Goal: Task Accomplishment & Management: Manage account settings

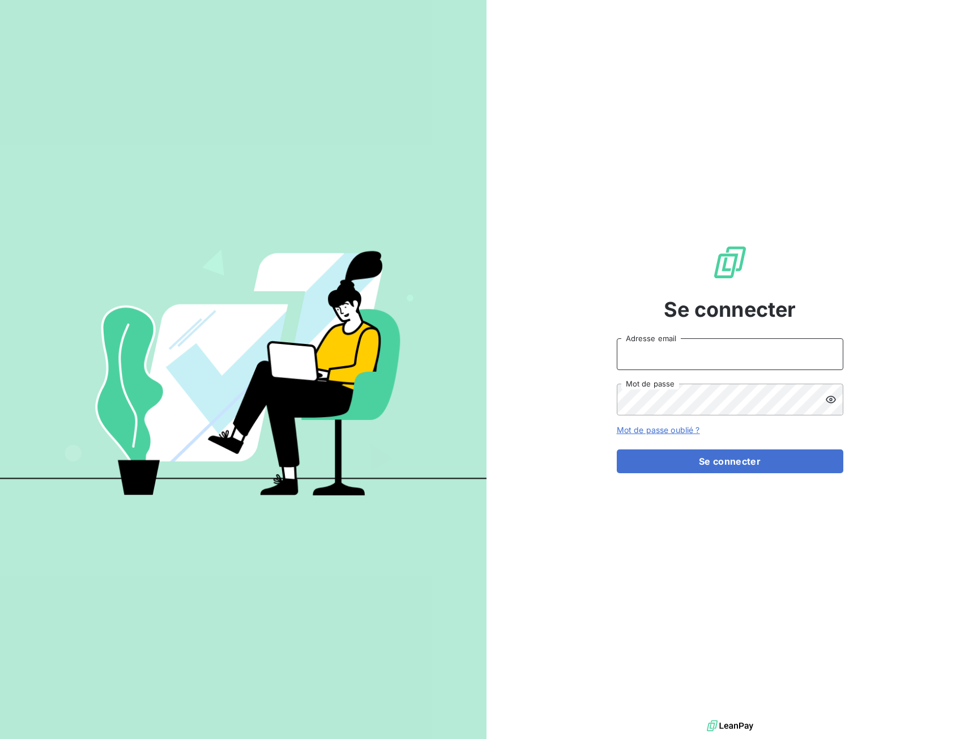
click at [674, 352] on input "Adresse email" at bounding box center [730, 354] width 227 height 32
type input "[EMAIL_ADDRESS][DOMAIN_NAME]"
click at [820, 462] on button "Se connecter" at bounding box center [730, 461] width 227 height 24
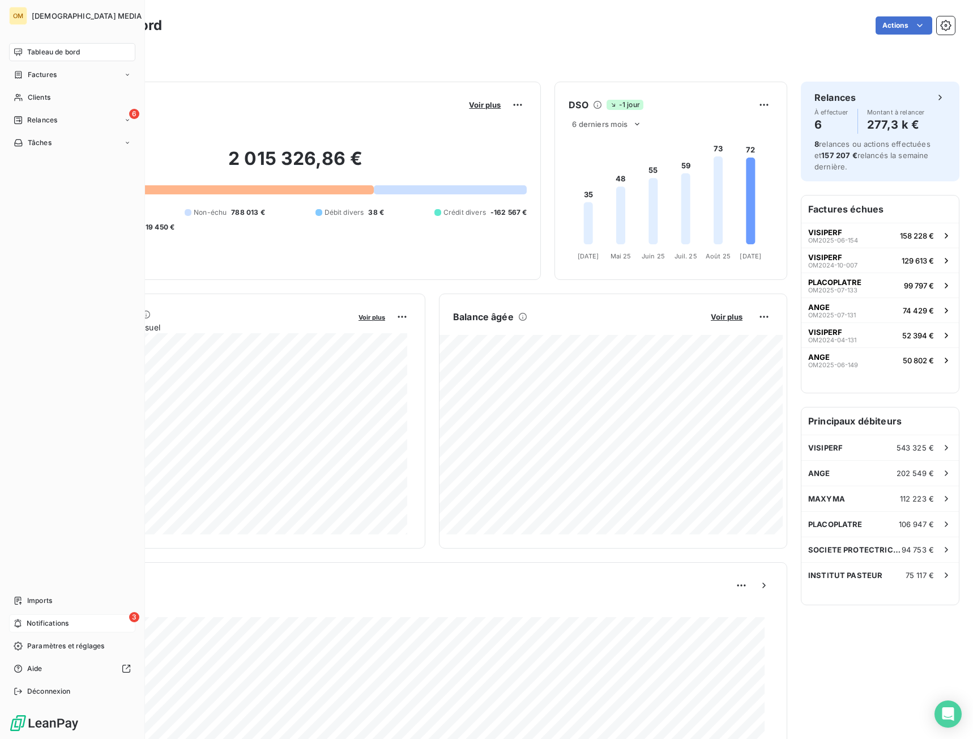
drag, startPoint x: 19, startPoint y: 620, endPoint x: 36, endPoint y: 616, distance: 17.5
click at [20, 620] on icon at bounding box center [18, 623] width 8 height 9
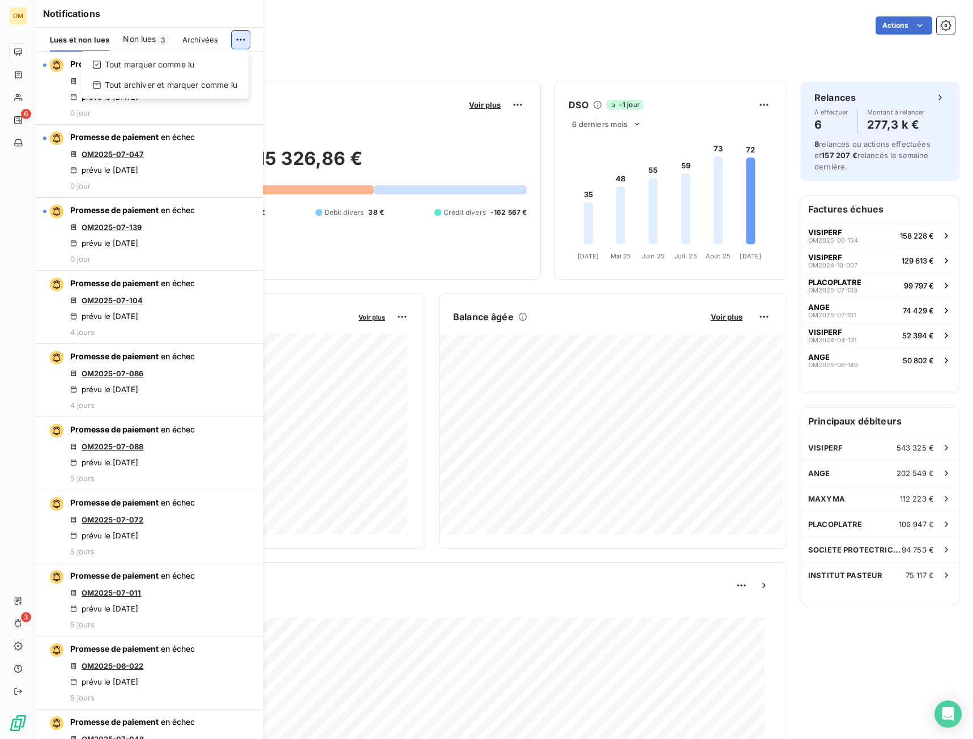
click at [244, 39] on html "OM 6 3 Tableau de bord Actions Filtrer Encours client Voir plus 2 015 326,86 € …" at bounding box center [486, 369] width 973 height 739
click at [225, 58] on div "Tout marquer comme lu" at bounding box center [165, 65] width 159 height 18
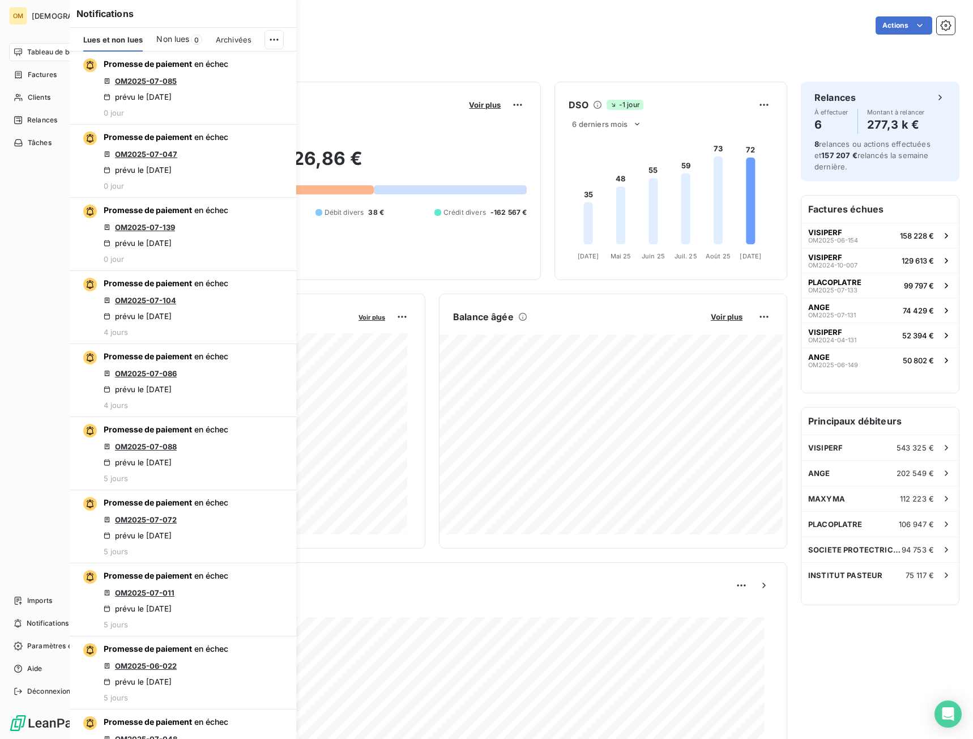
drag, startPoint x: 20, startPoint y: 57, endPoint x: 25, endPoint y: 78, distance: 21.2
click at [21, 57] on div "Tableau de bord" at bounding box center [72, 52] width 126 height 18
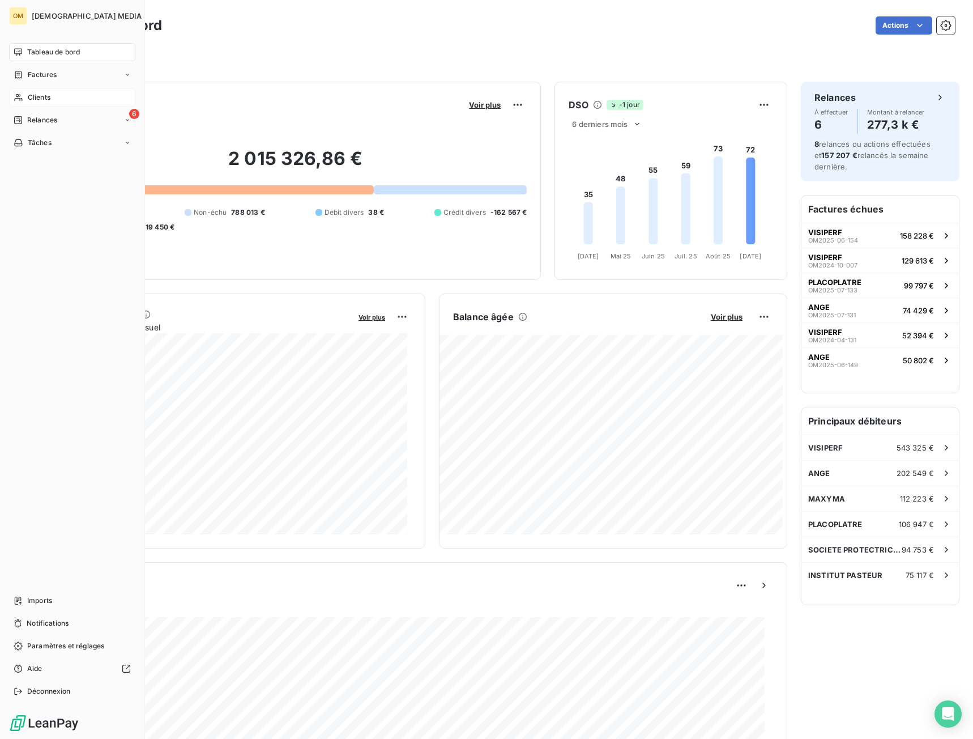
drag, startPoint x: 20, startPoint y: 97, endPoint x: 129, endPoint y: 92, distance: 108.9
click at [23, 96] on icon at bounding box center [19, 97] width 10 height 9
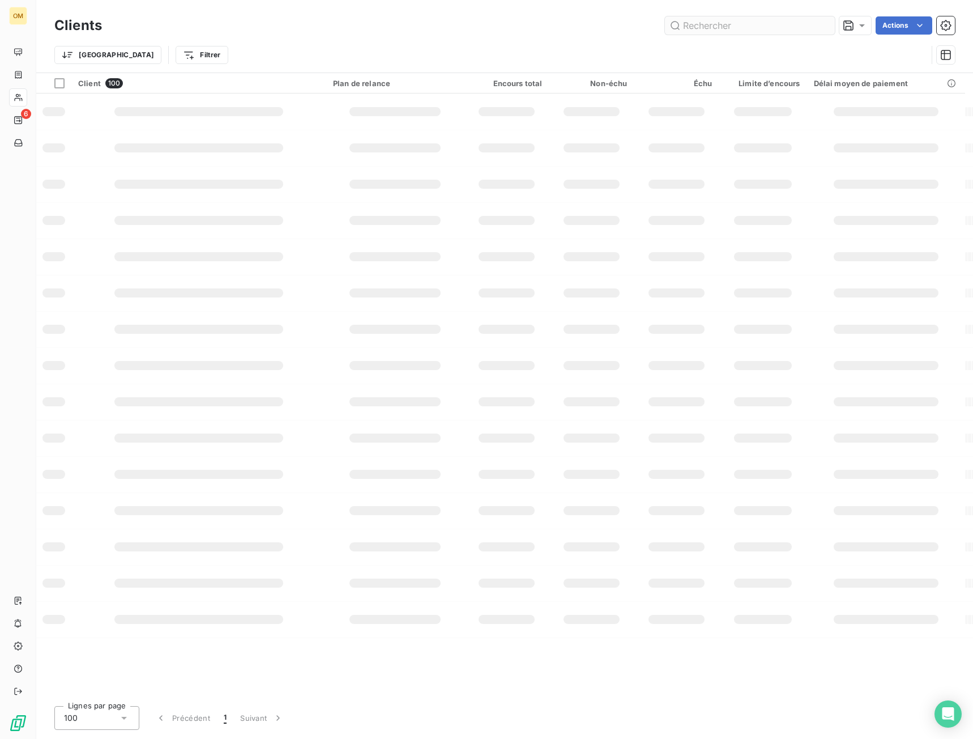
click at [756, 28] on input "text" at bounding box center [750, 25] width 170 height 18
type input "VISIPERF"
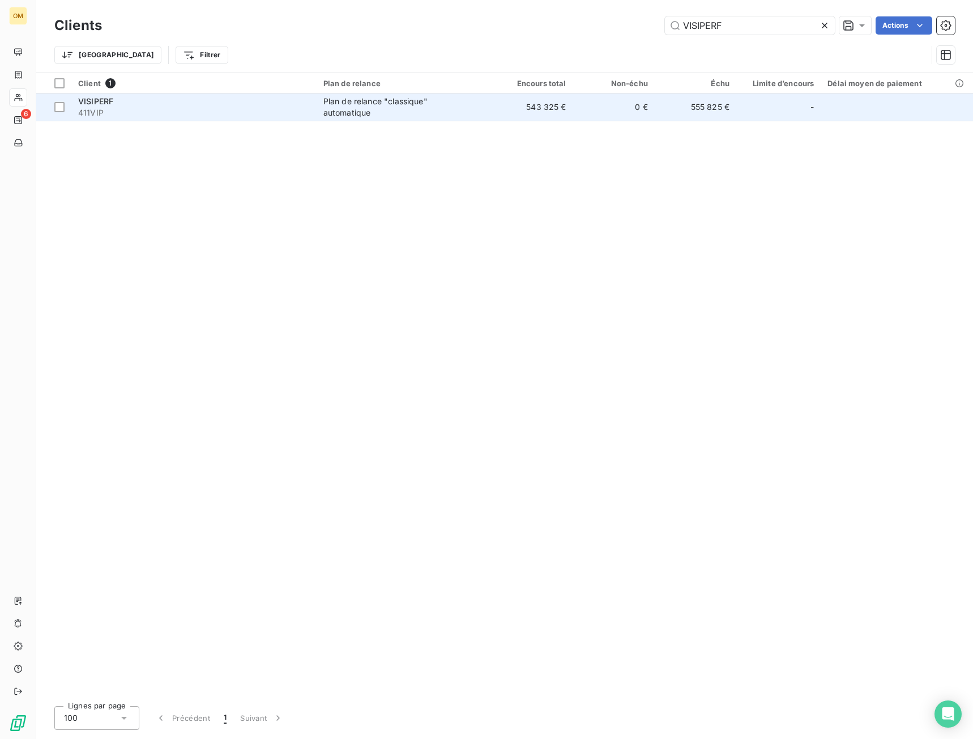
click at [372, 113] on div "Plan de relance "classique" automatique" at bounding box center [394, 107] width 142 height 23
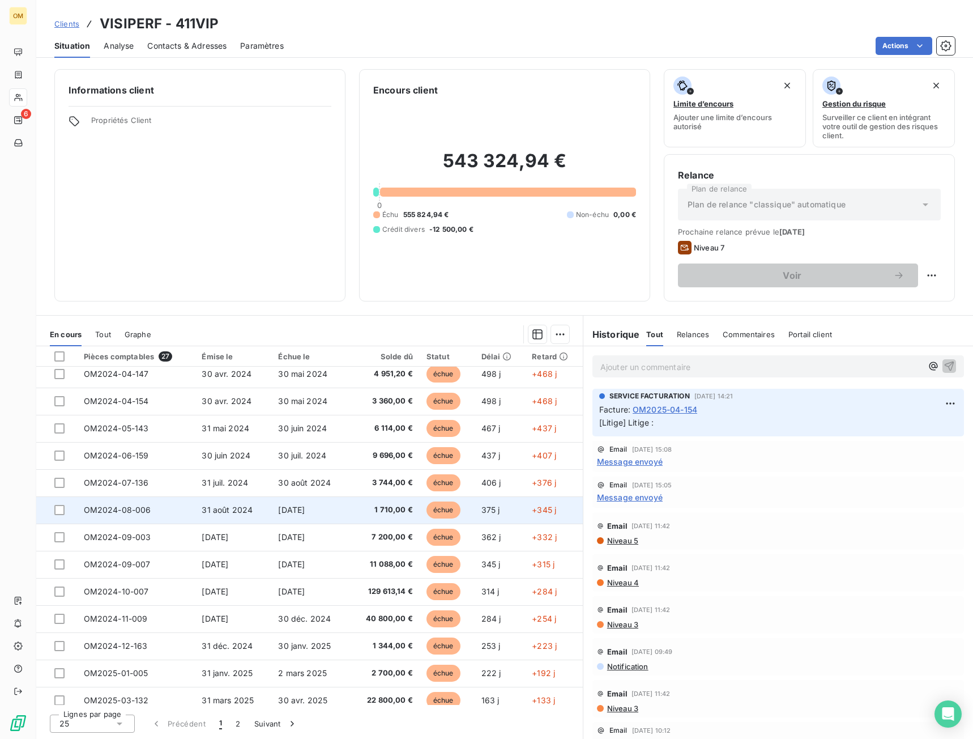
scroll to position [170, 0]
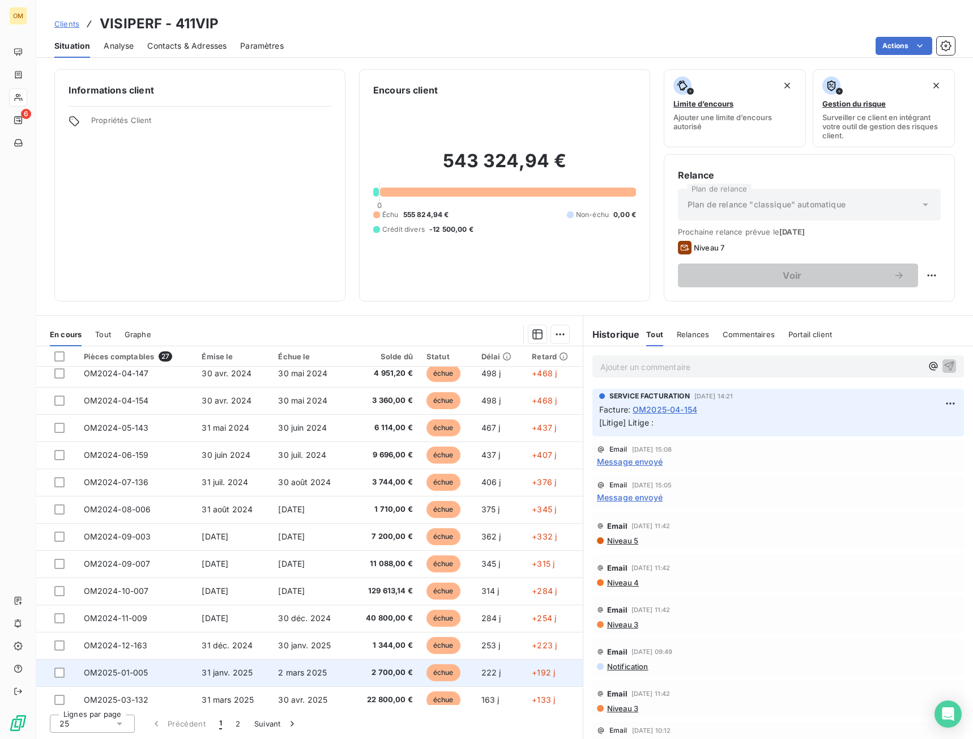
click at [266, 675] on td "31 janv. 2025" at bounding box center [233, 672] width 76 height 27
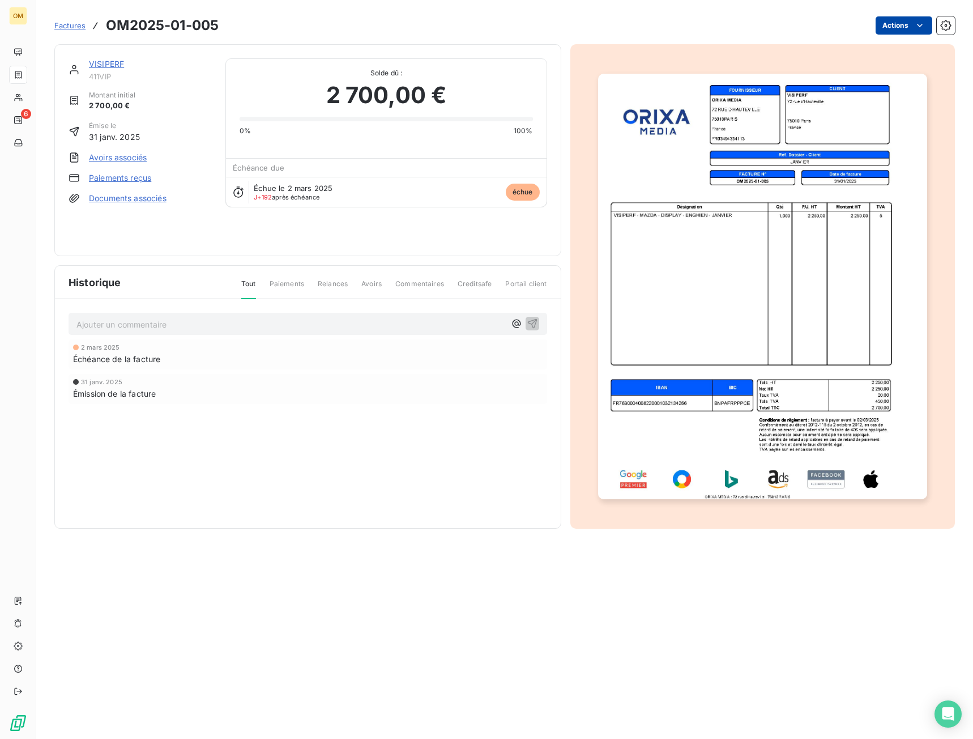
click at [908, 24] on html "OM 6 Factures OM2025-01-005 Actions VISIPERF 411VIP Montant initial 2 700,00 € …" at bounding box center [486, 369] width 973 height 739
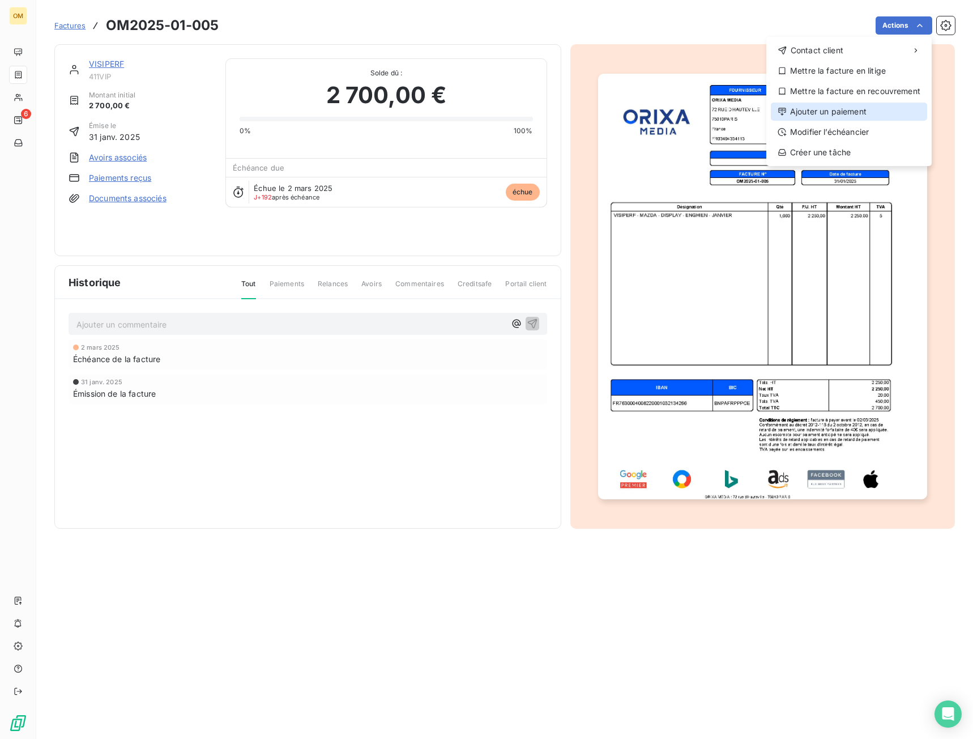
click at [870, 110] on div "Ajouter un paiement" at bounding box center [849, 112] width 156 height 18
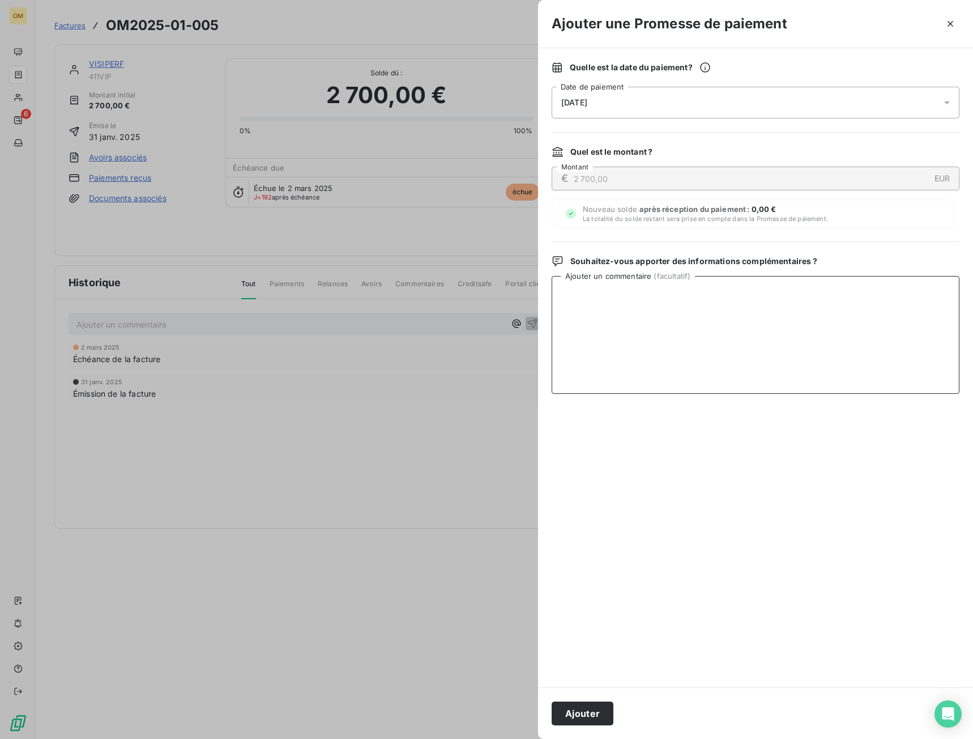
click at [783, 318] on textarea "Ajouter un commentaire ( facultatif )" at bounding box center [756, 335] width 408 height 118
drag, startPoint x: 675, startPoint y: 293, endPoint x: 467, endPoint y: 272, distance: 208.3
click at [534, 719] on div "Ajouter une Promesse de paiement Quelle est la date du paiement ? [DATE] Date d…" at bounding box center [486, 739] width 973 height 0
type textarea "VIRT BNP LE 10/09"
drag, startPoint x: 598, startPoint y: 709, endPoint x: 597, endPoint y: 701, distance: 8.0
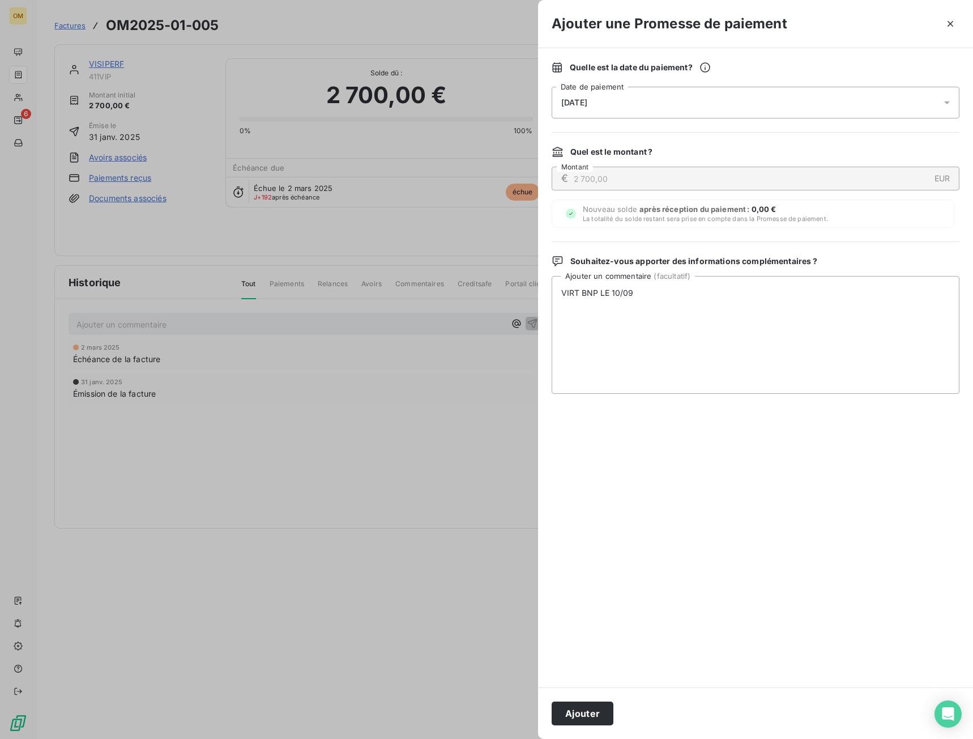
click at [598, 708] on button "Ajouter" at bounding box center [583, 713] width 62 height 24
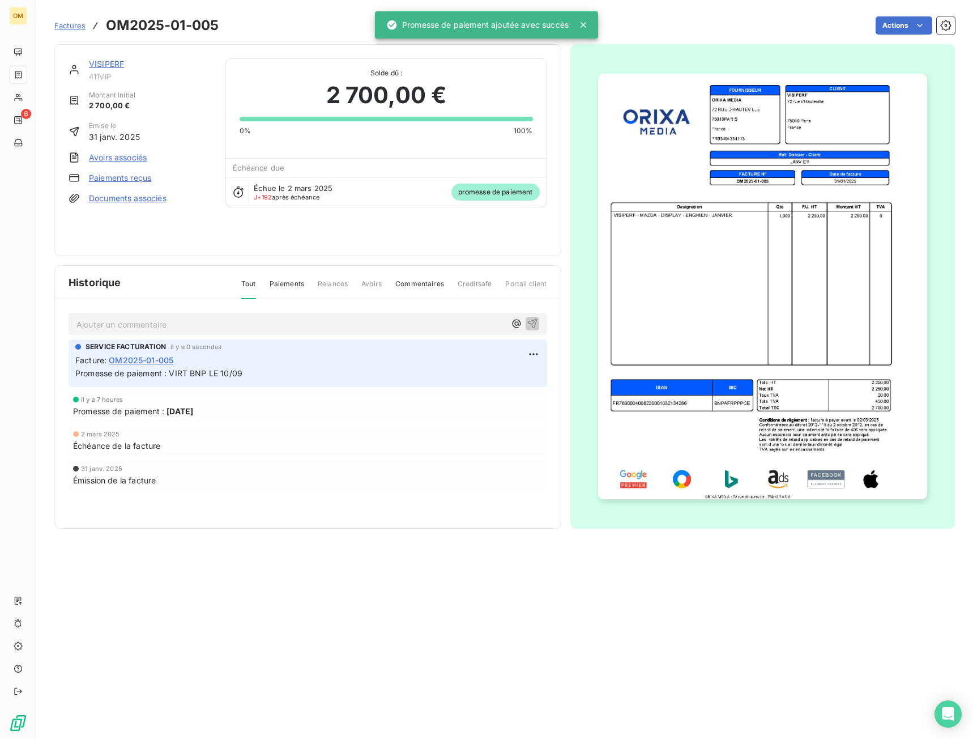
click at [110, 64] on link "VISIPERF" at bounding box center [106, 64] width 35 height 10
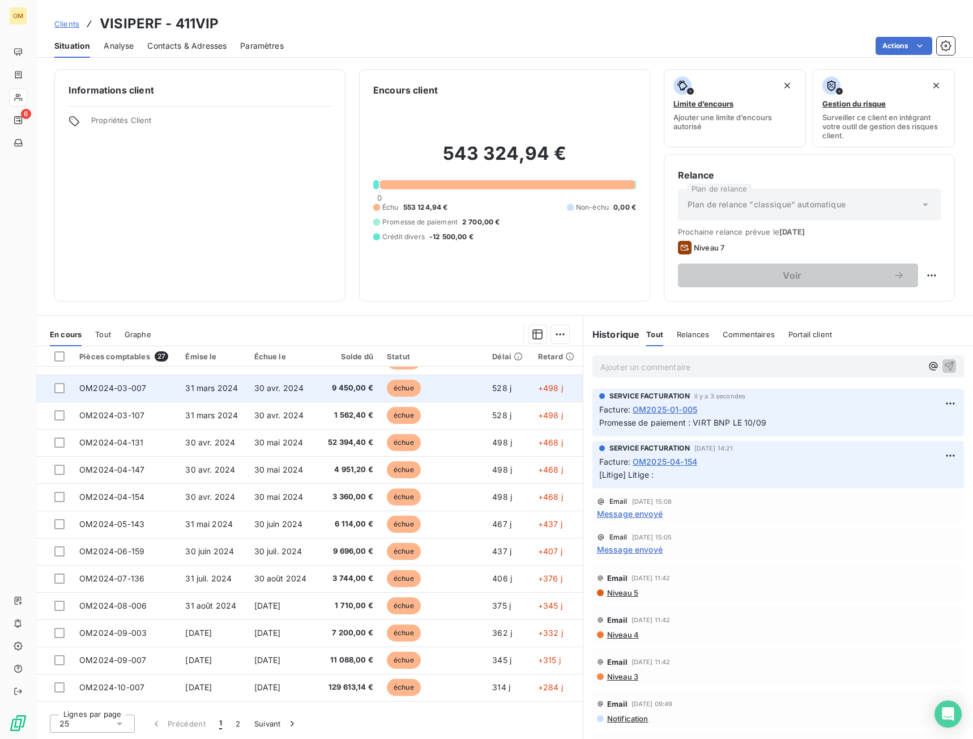
scroll to position [283, 0]
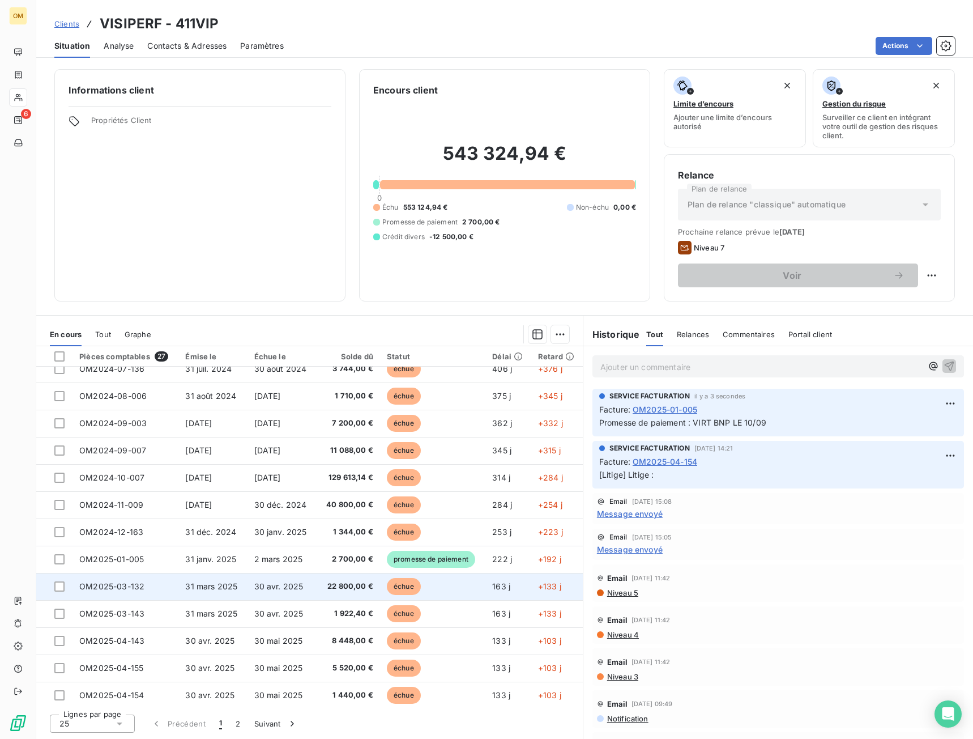
click at [304, 582] on td "30 avr. 2025" at bounding box center [283, 586] width 70 height 27
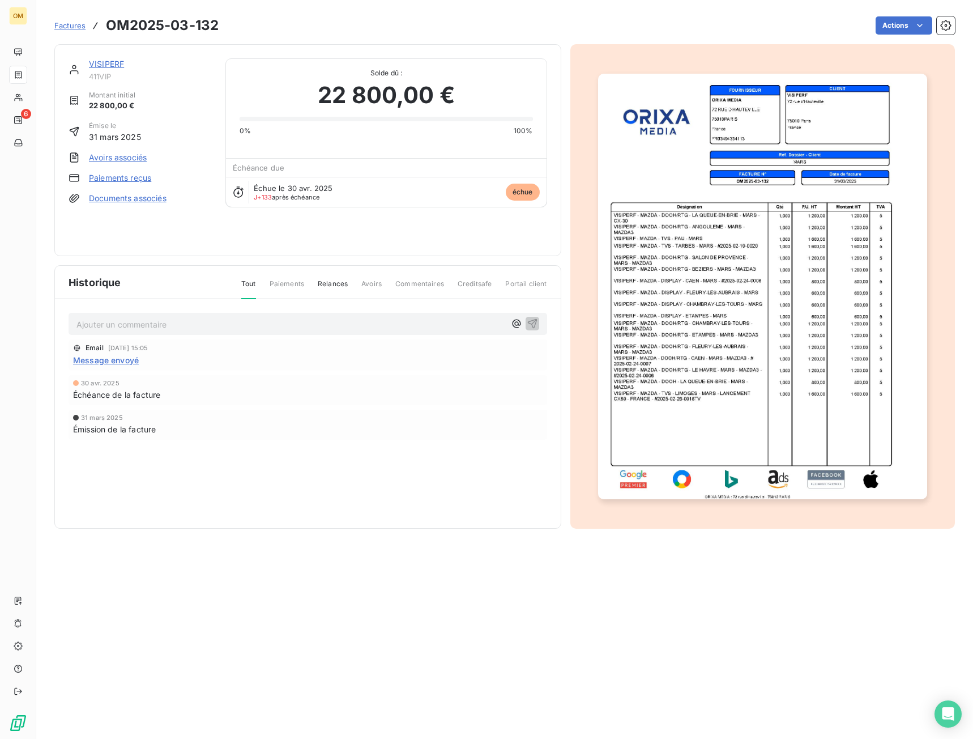
click at [912, 20] on html "OM 6 Factures OM2025-03-132 Actions VISIPERF 411VIP Montant initial 22 800,00 €…" at bounding box center [486, 369] width 973 height 739
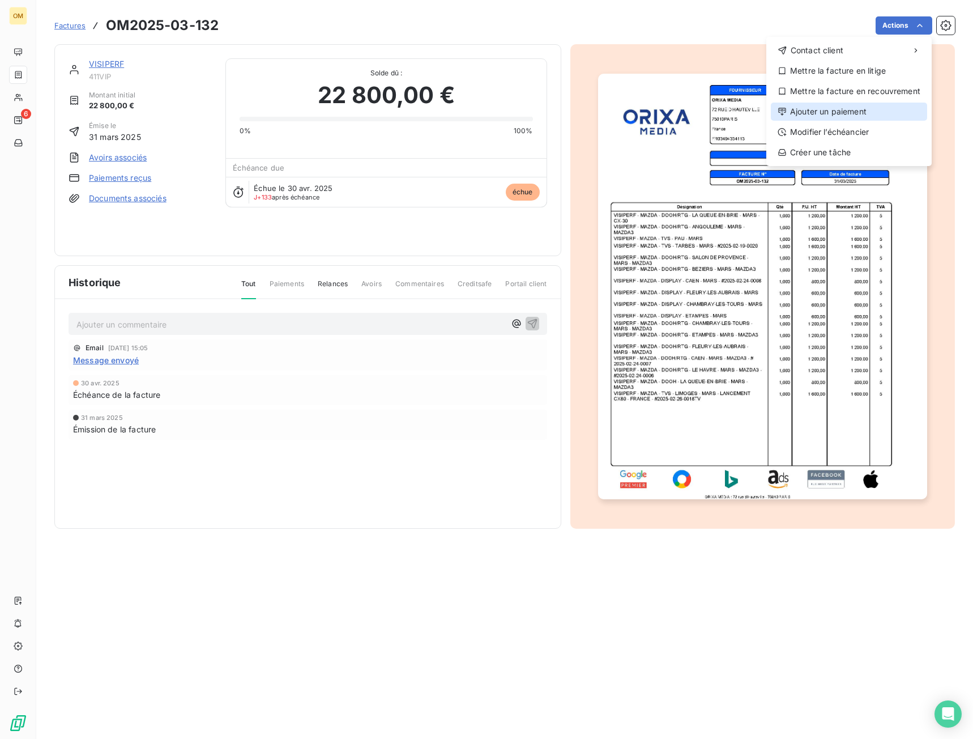
click at [849, 113] on div "Ajouter un paiement" at bounding box center [849, 112] width 156 height 18
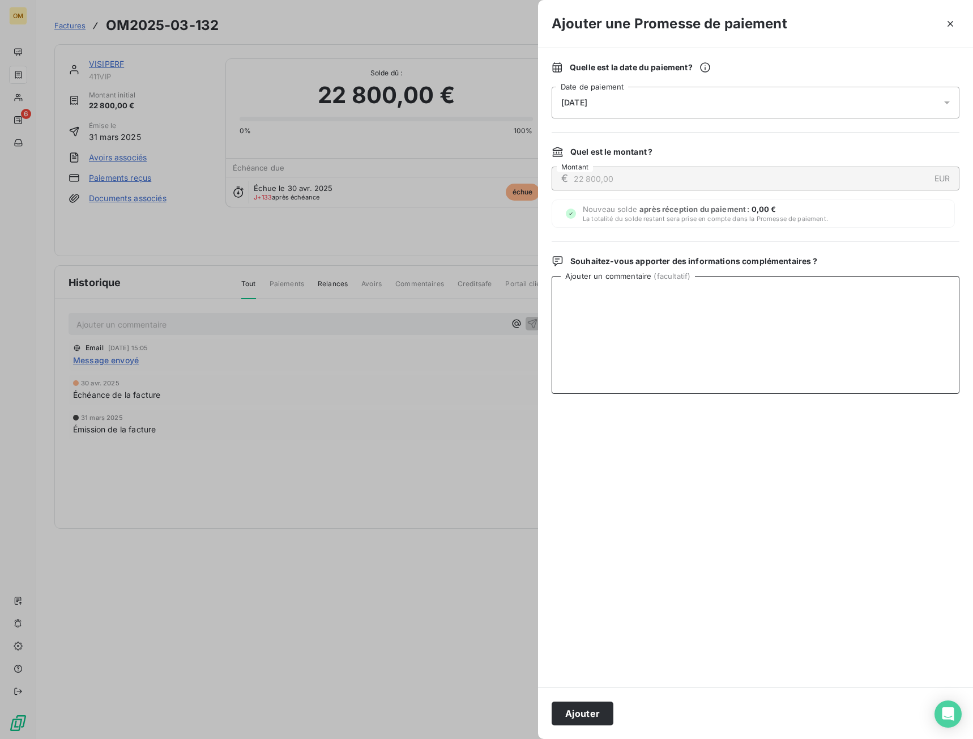
click at [679, 339] on textarea "Ajouter un commentaire ( facultatif )" at bounding box center [756, 335] width 408 height 118
paste textarea "VIRT BNP LE 10/09"
type textarea "VIRT BNP LE 10/09"
click at [608, 709] on button "Ajouter" at bounding box center [583, 713] width 62 height 24
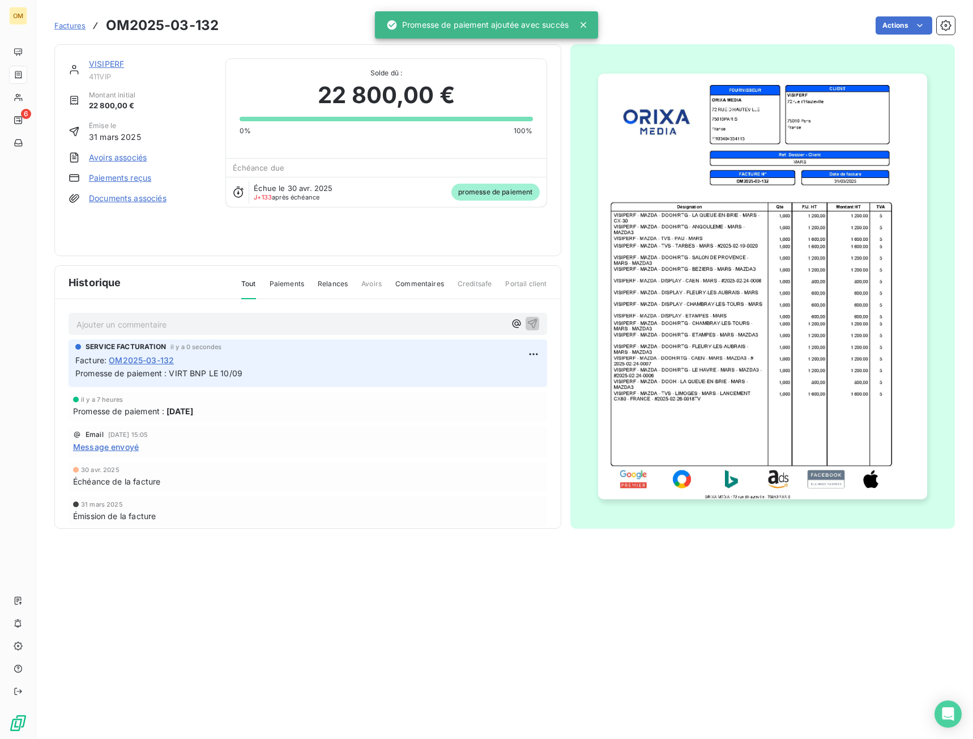
click at [116, 65] on link "VISIPERF" at bounding box center [106, 64] width 35 height 10
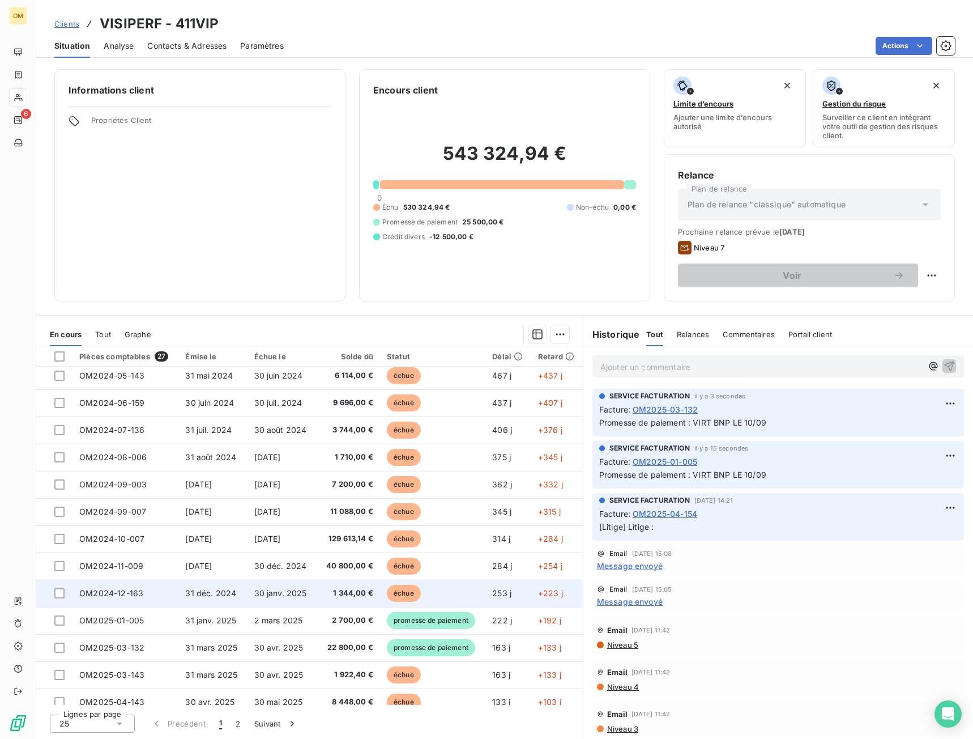
scroll to position [227, 0]
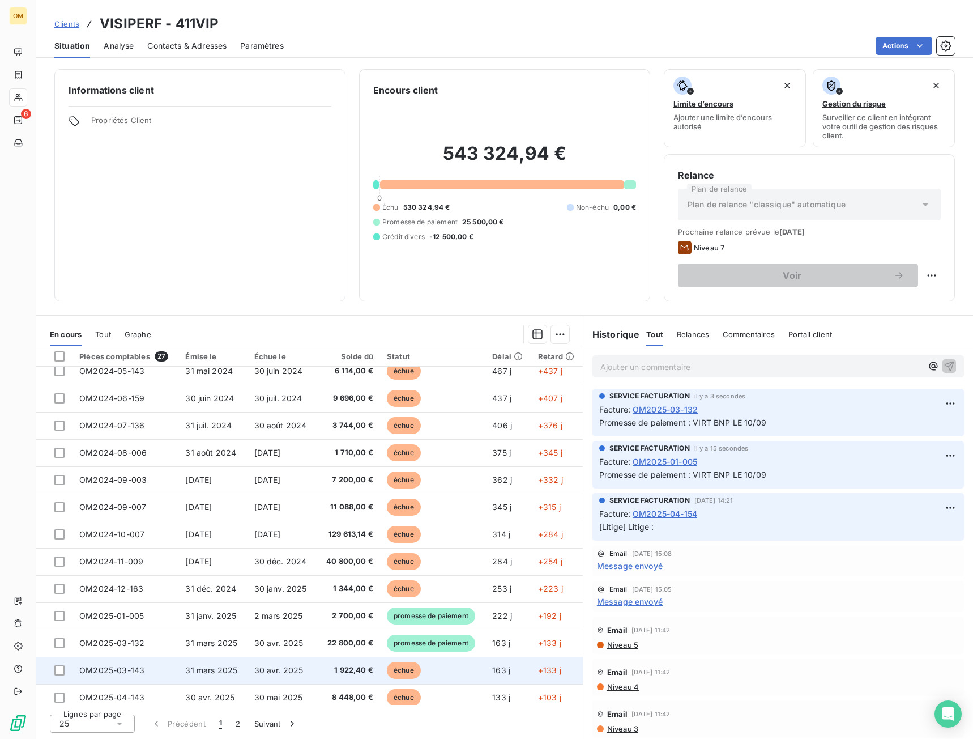
click at [335, 671] on span "1 922,40 €" at bounding box center [349, 669] width 49 height 11
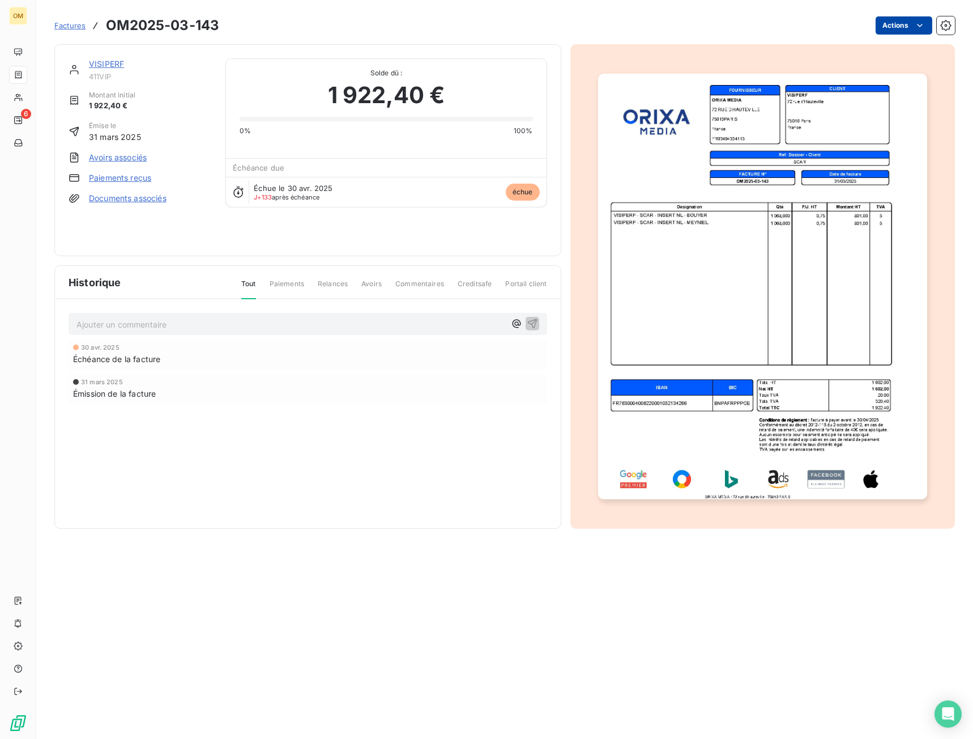
click at [900, 24] on html "OM 6 Factures OM2025-03-143 Actions VISIPERF 411VIP Montant initial 1 922,40 € …" at bounding box center [486, 369] width 973 height 739
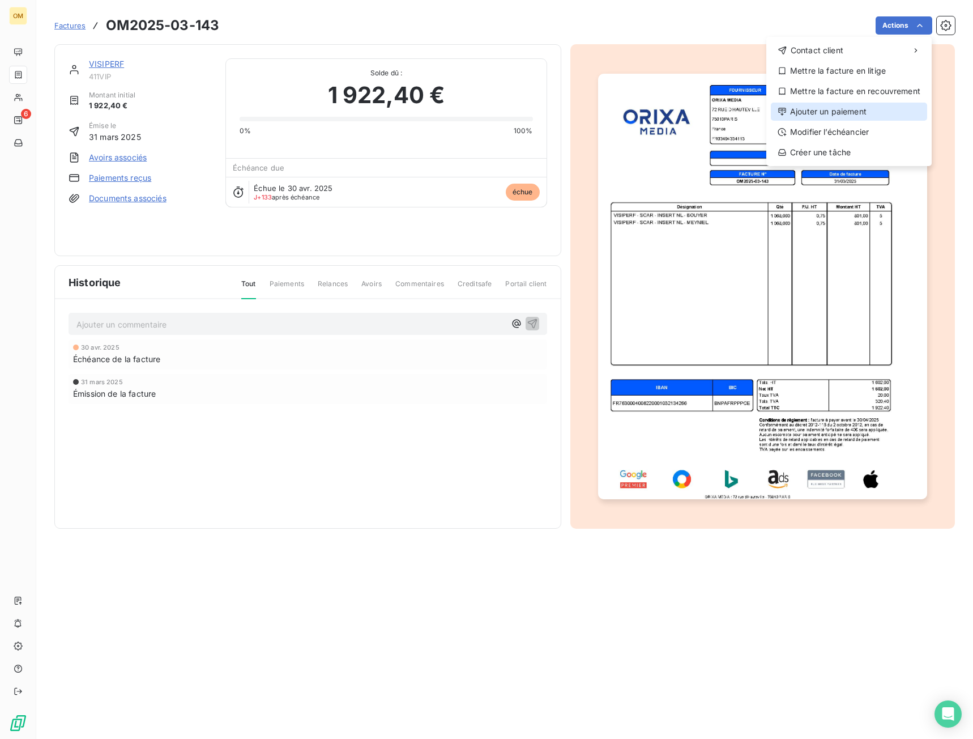
click at [843, 109] on div "Ajouter un paiement" at bounding box center [849, 112] width 156 height 18
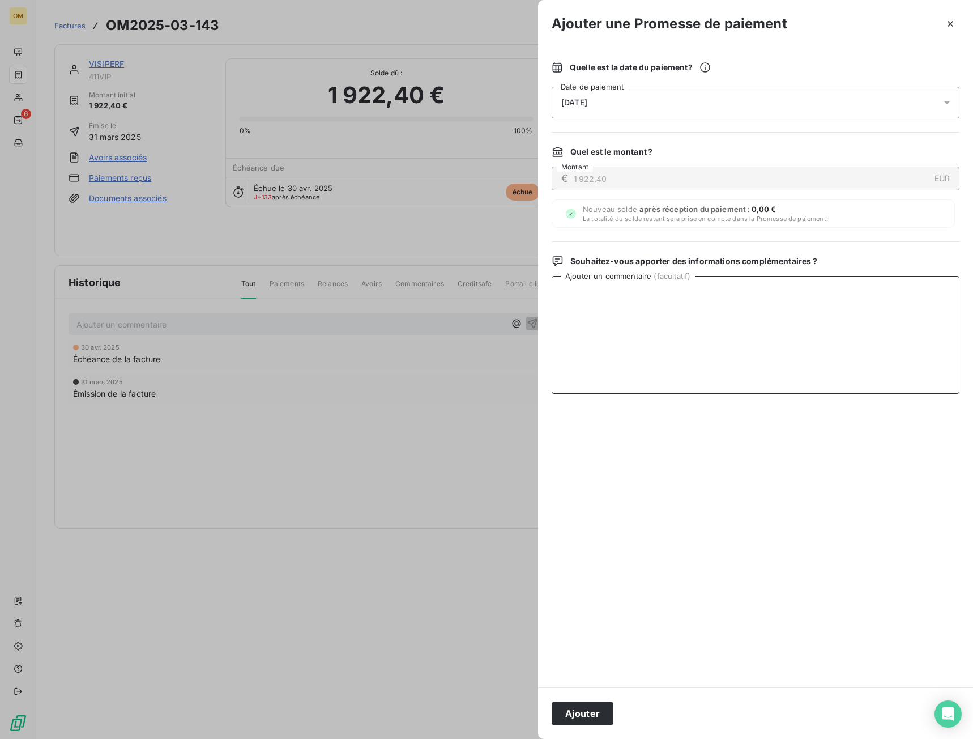
click at [698, 336] on textarea "Ajouter un commentaire ( facultatif )" at bounding box center [756, 335] width 408 height 118
paste textarea "VIRT BNP LE 10/09"
type textarea "VIRT BNP LE 10/09"
drag, startPoint x: 598, startPoint y: 710, endPoint x: 619, endPoint y: 692, distance: 27.3
click at [600, 709] on button "Ajouter" at bounding box center [583, 713] width 62 height 24
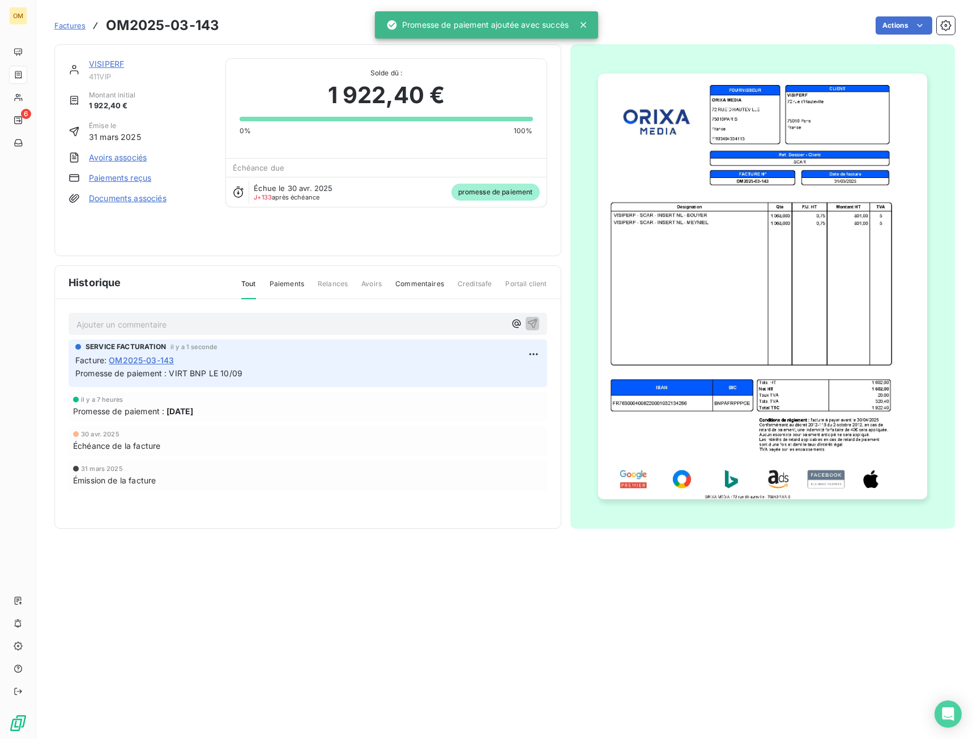
click at [120, 60] on link "VISIPERF" at bounding box center [106, 64] width 35 height 10
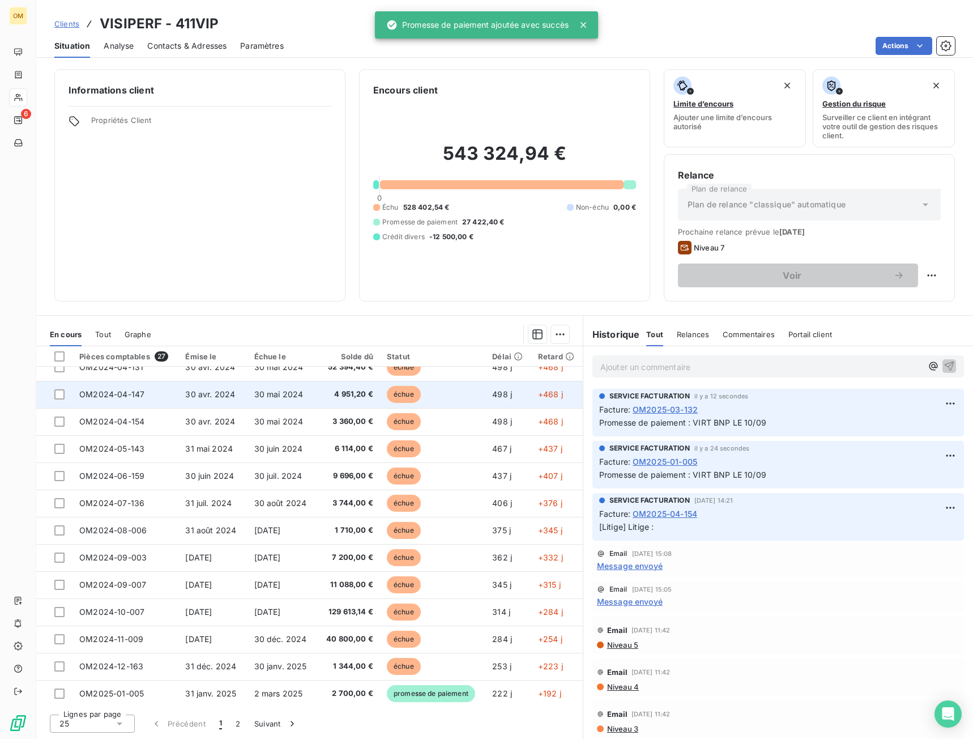
scroll to position [340, 0]
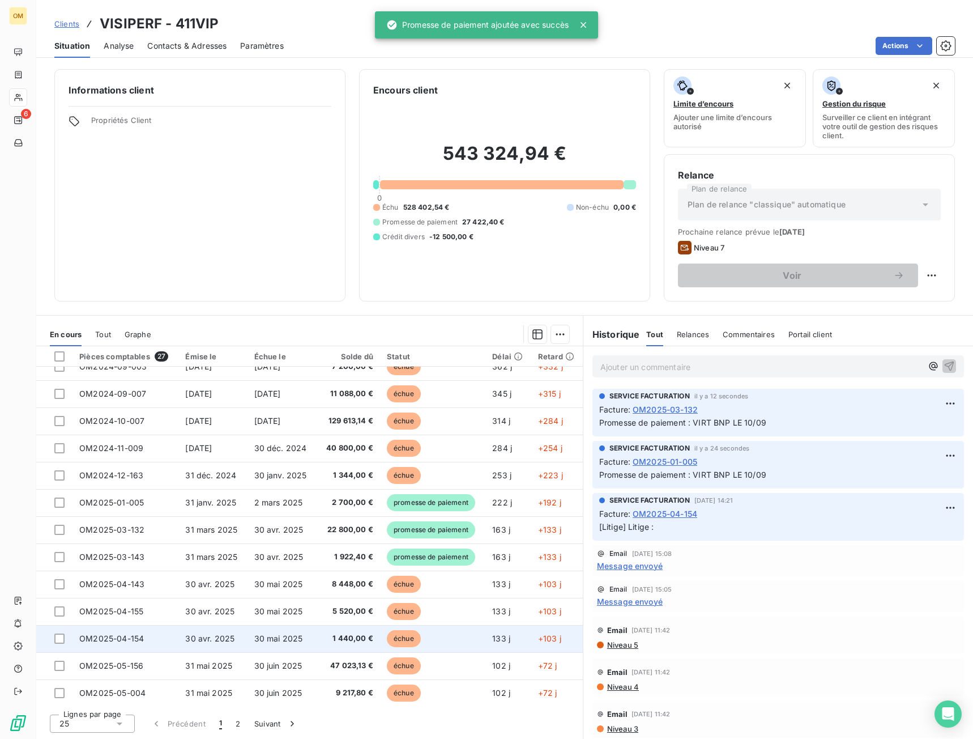
click at [320, 635] on td "1 440,00 €" at bounding box center [349, 638] width 62 height 27
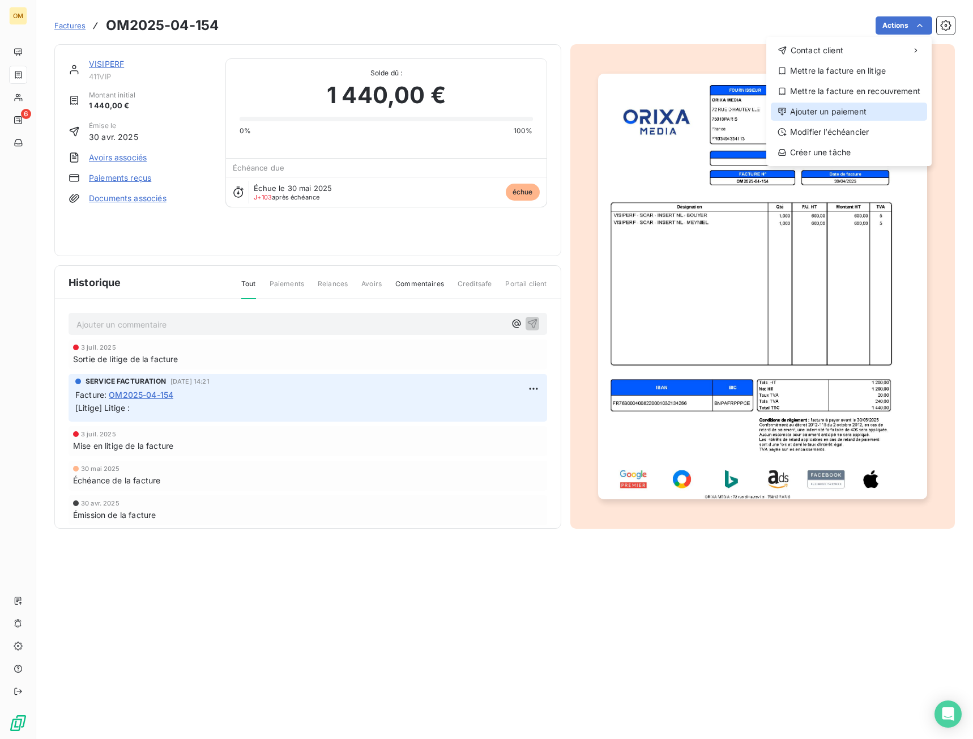
click at [837, 105] on div "Ajouter un paiement" at bounding box center [849, 112] width 156 height 18
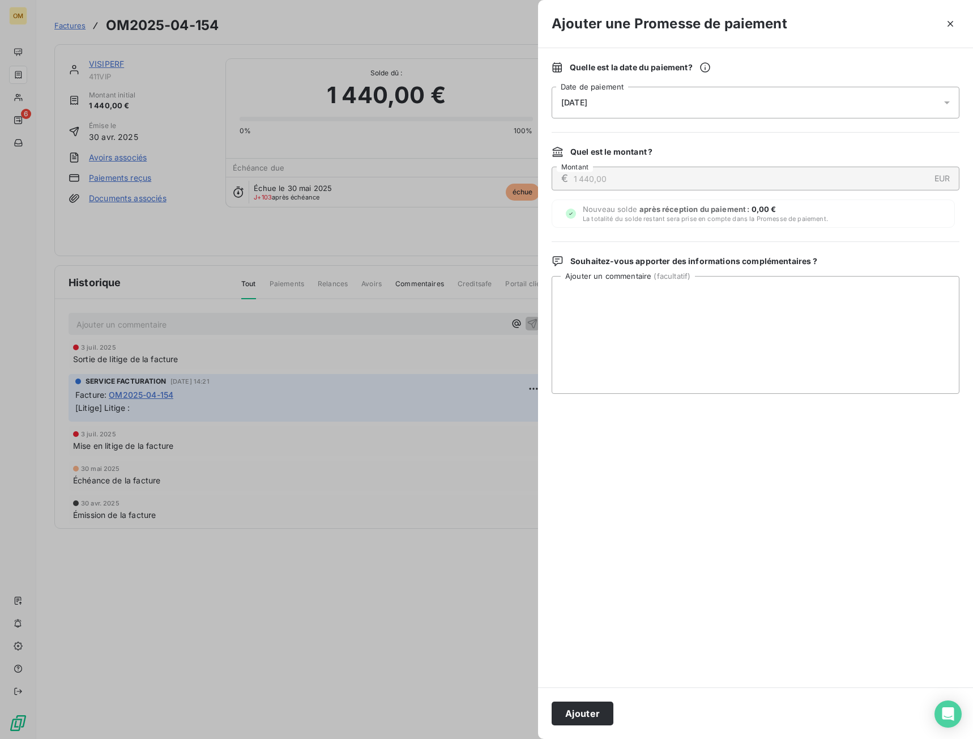
drag, startPoint x: 715, startPoint y: 402, endPoint x: 719, endPoint y: 359, distance: 43.2
click at [714, 399] on div "Quelle est la date du paiement ? [DATE] Date de paiement Quel est le montant ? …" at bounding box center [755, 367] width 435 height 639
click at [721, 355] on textarea "Ajouter un commentaire ( facultatif )" at bounding box center [756, 335] width 408 height 118
paste textarea "VIRT BNP LE 10/09"
type textarea "VIRT BNP LE 10/09"
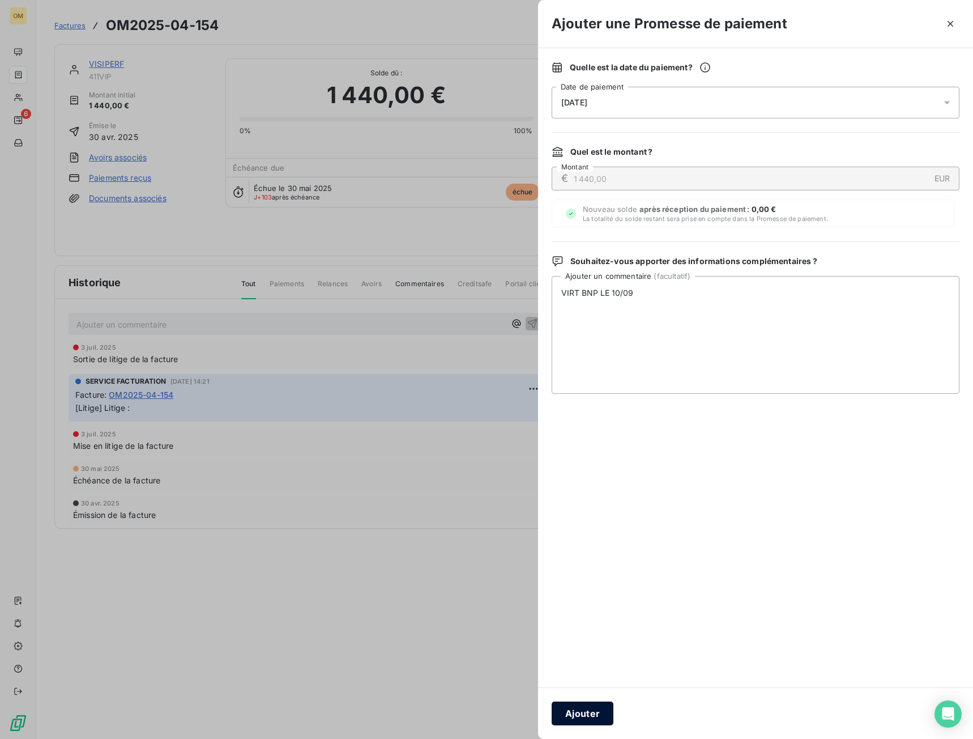
click at [598, 712] on button "Ajouter" at bounding box center [583, 713] width 62 height 24
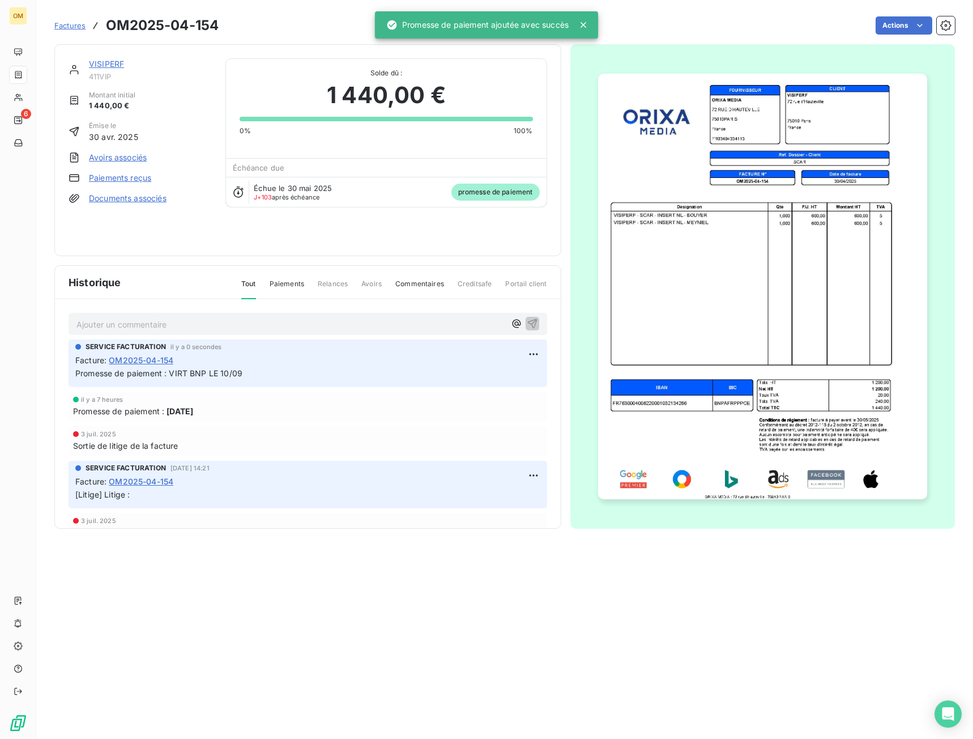
click at [125, 62] on div "VISIPERF" at bounding box center [150, 63] width 123 height 11
click at [121, 62] on link "VISIPERF" at bounding box center [106, 64] width 35 height 10
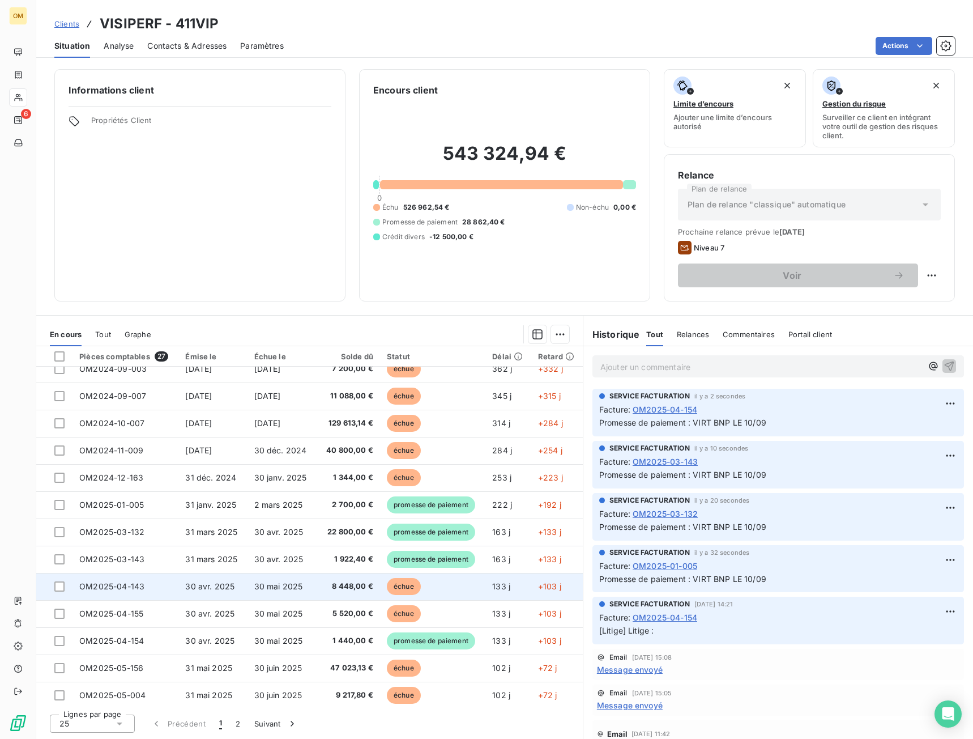
scroll to position [342, 0]
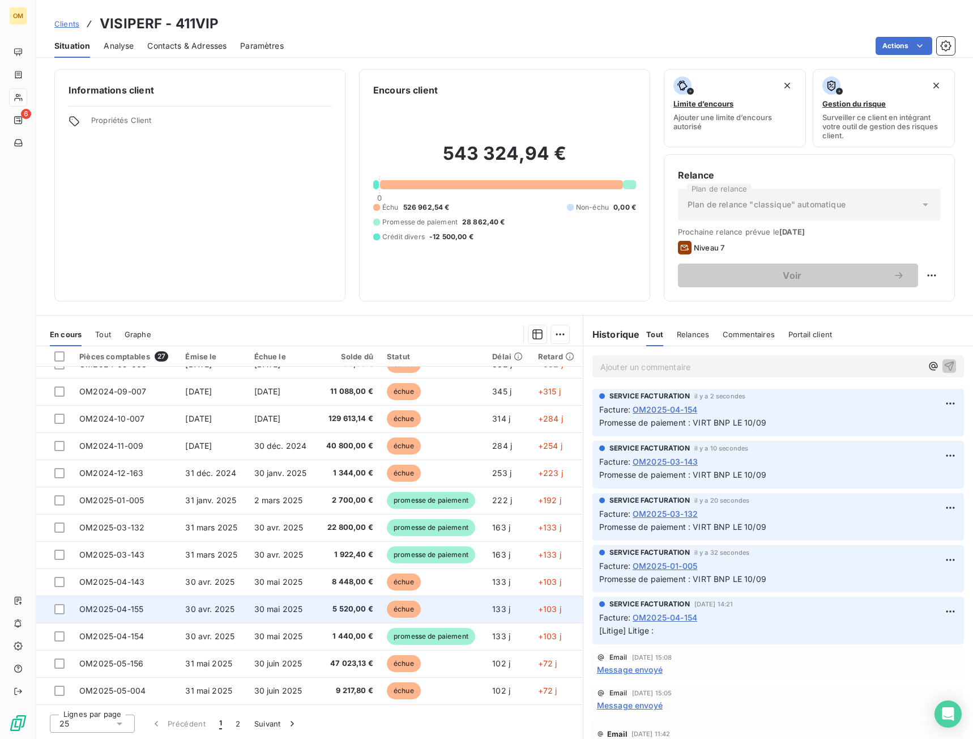
click at [389, 615] on span "échue" at bounding box center [404, 608] width 34 height 17
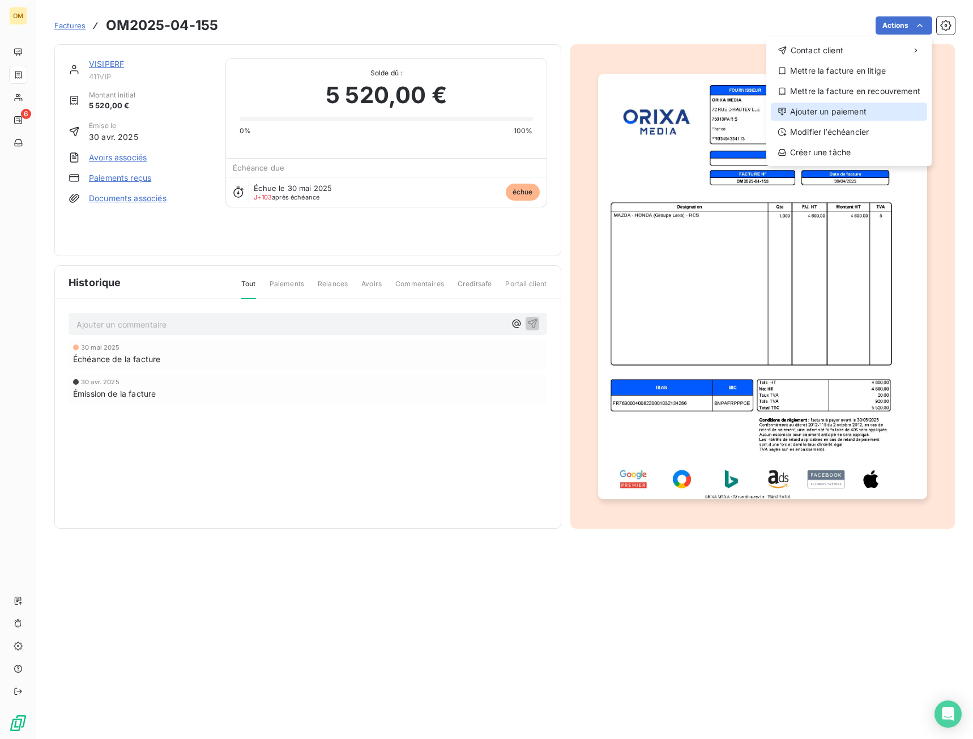
click at [851, 110] on div "Ajouter un paiement" at bounding box center [849, 112] width 156 height 18
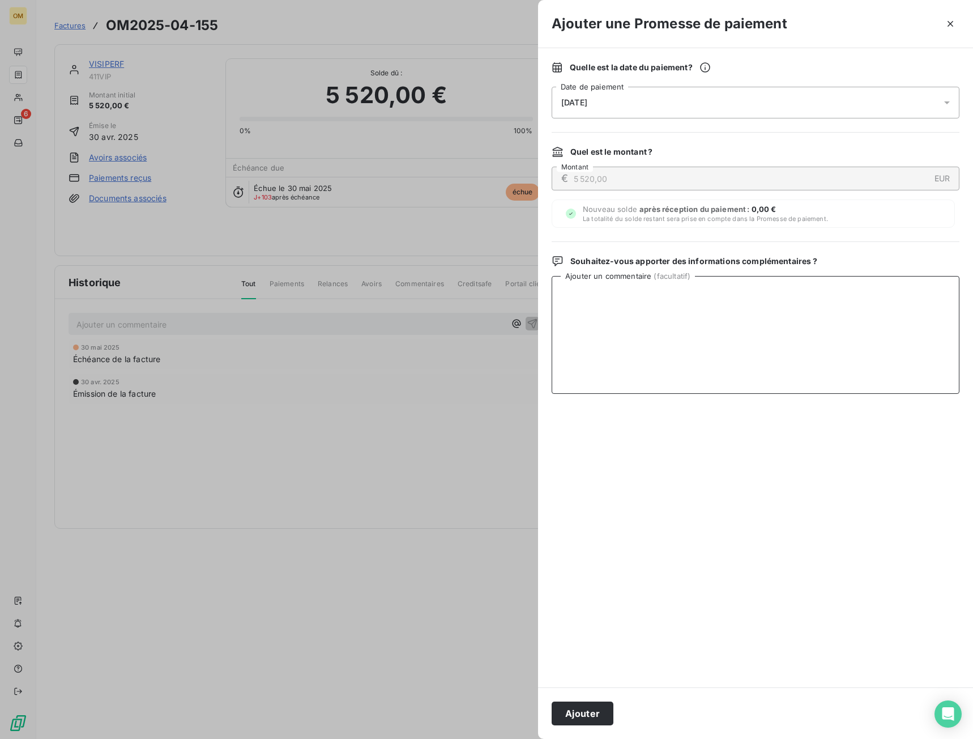
click at [702, 337] on textarea "Ajouter un commentaire ( facultatif )" at bounding box center [756, 335] width 408 height 118
paste textarea "VIRT BNP LE 10/09"
type textarea "VIRT BNP LE 10/09"
click at [590, 712] on button "Ajouter" at bounding box center [583, 713] width 62 height 24
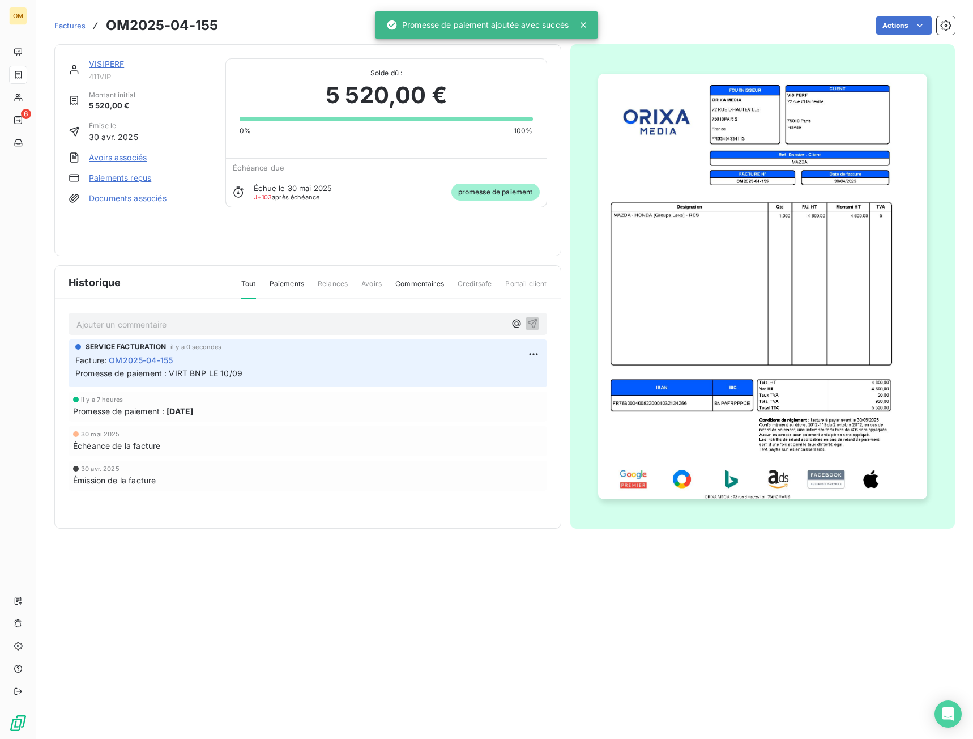
click at [118, 65] on link "VISIPERF" at bounding box center [106, 64] width 35 height 10
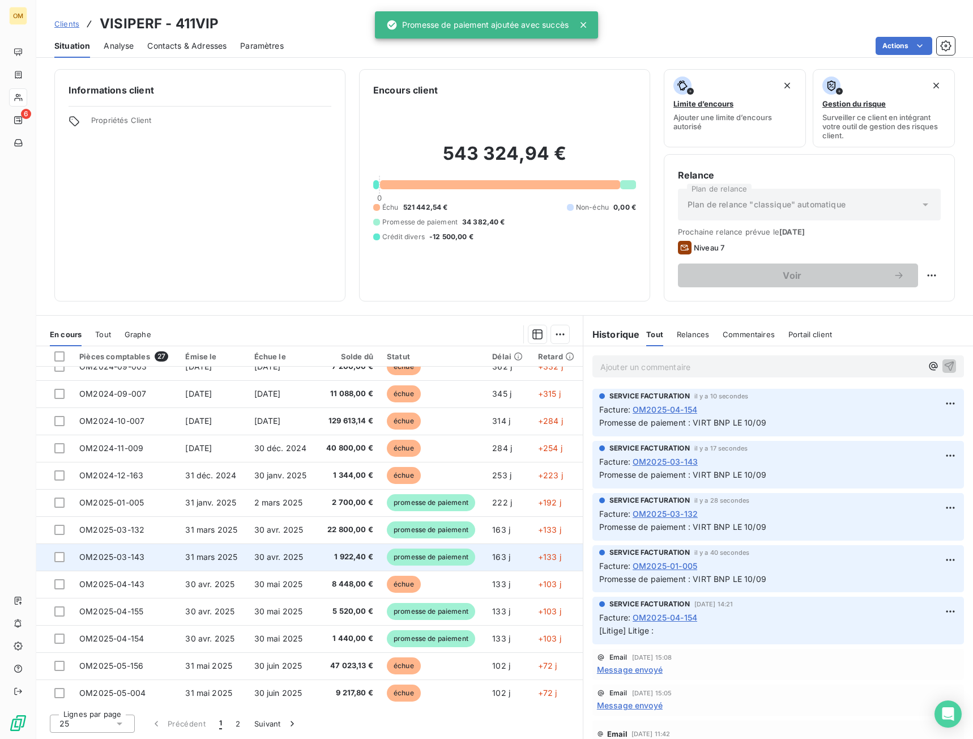
scroll to position [342, 0]
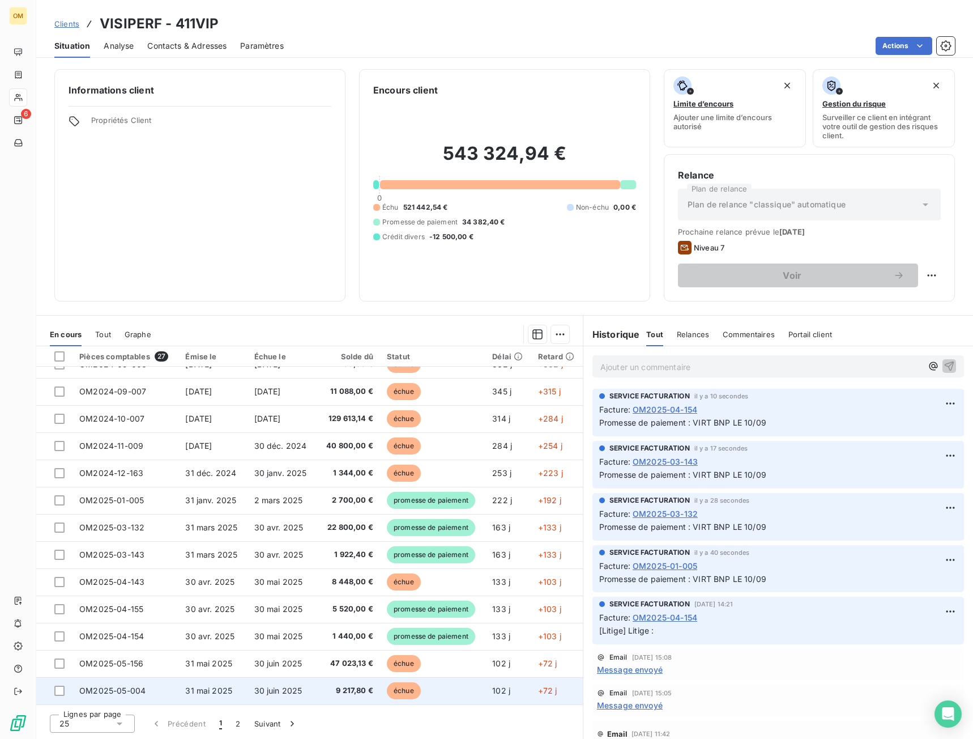
click at [356, 682] on td "9 217,80 €" at bounding box center [349, 690] width 62 height 27
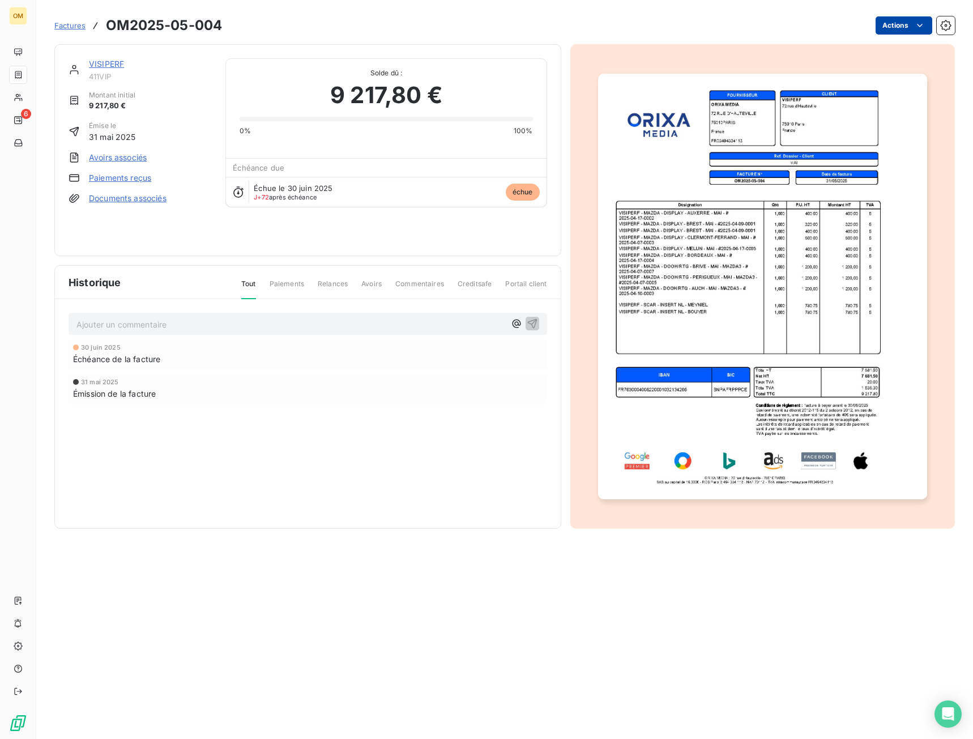
click at [914, 23] on html "OM 6 Factures OM2025-05-004 Actions VISIPERF 411VIP Montant initial 9 217,80 € …" at bounding box center [486, 369] width 973 height 739
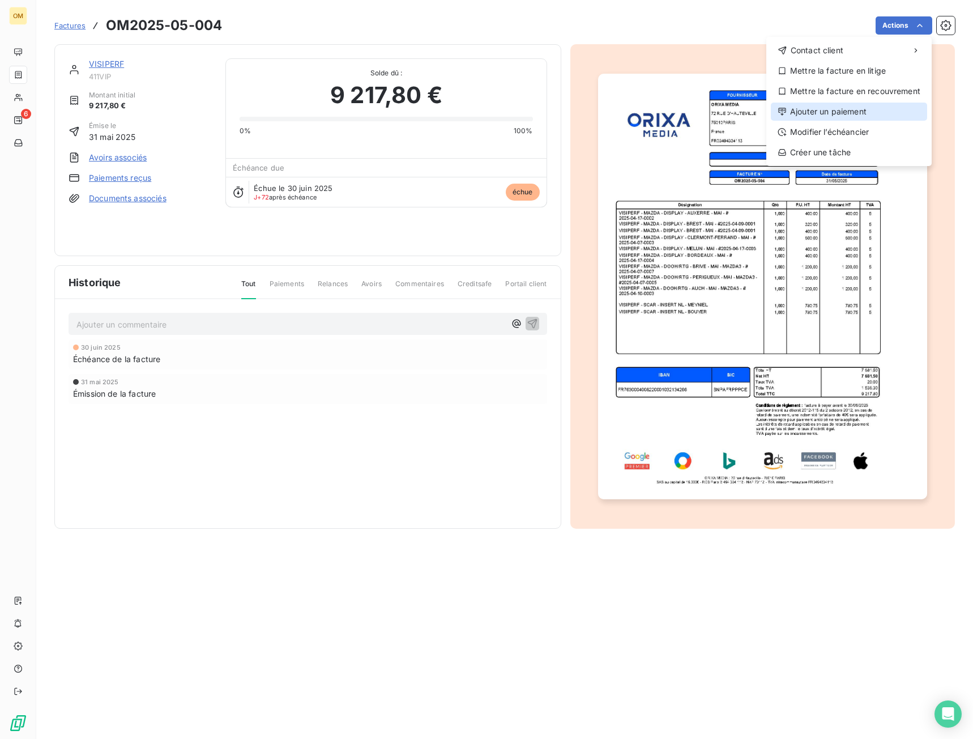
click at [790, 110] on div "Ajouter un paiement" at bounding box center [849, 112] width 156 height 18
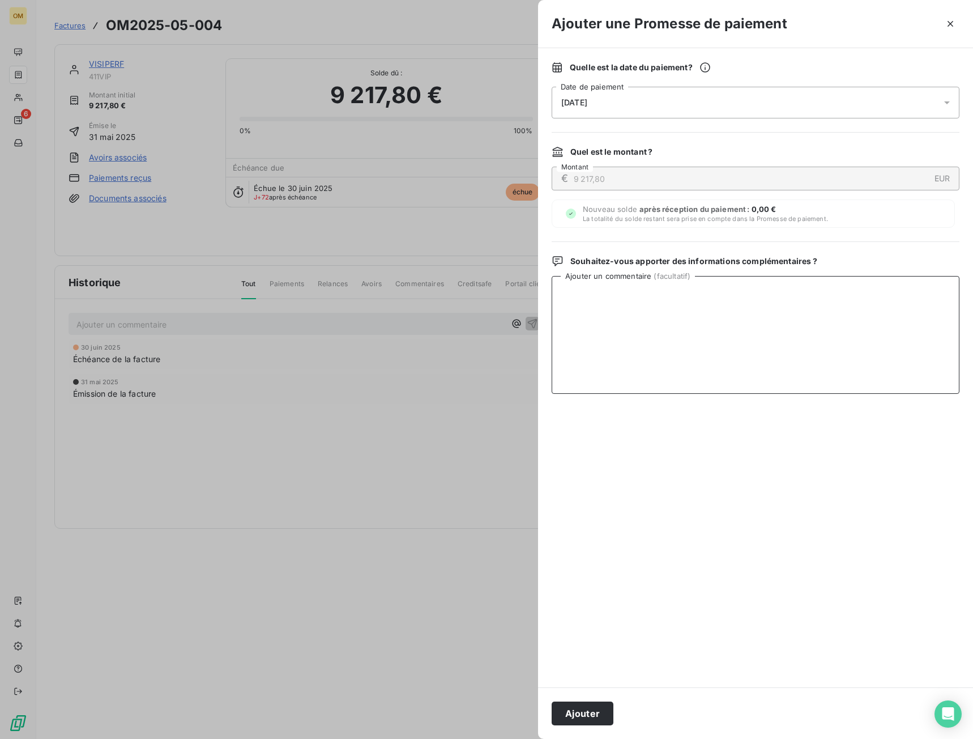
click at [690, 325] on textarea "Ajouter un commentaire ( facultatif )" at bounding box center [756, 335] width 408 height 118
paste textarea "VIRT BNP LE 10/09"
type textarea "VIRT BNP LE 10/09"
click at [600, 702] on button "Ajouter" at bounding box center [583, 713] width 62 height 24
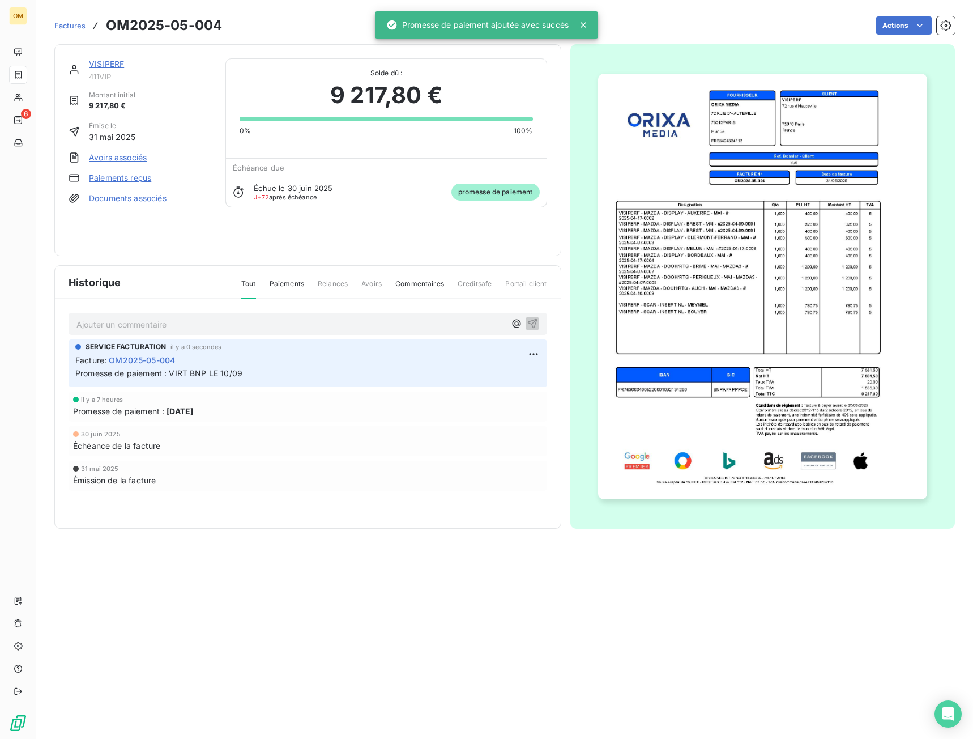
click at [113, 67] on link "VISIPERF" at bounding box center [106, 64] width 35 height 10
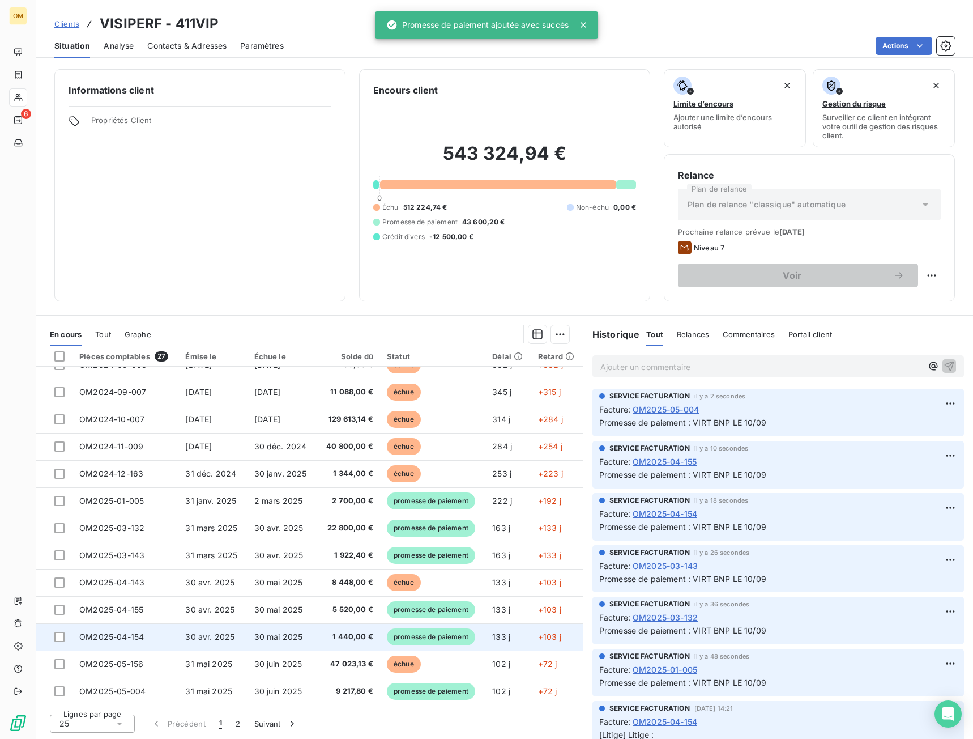
scroll to position [342, 0]
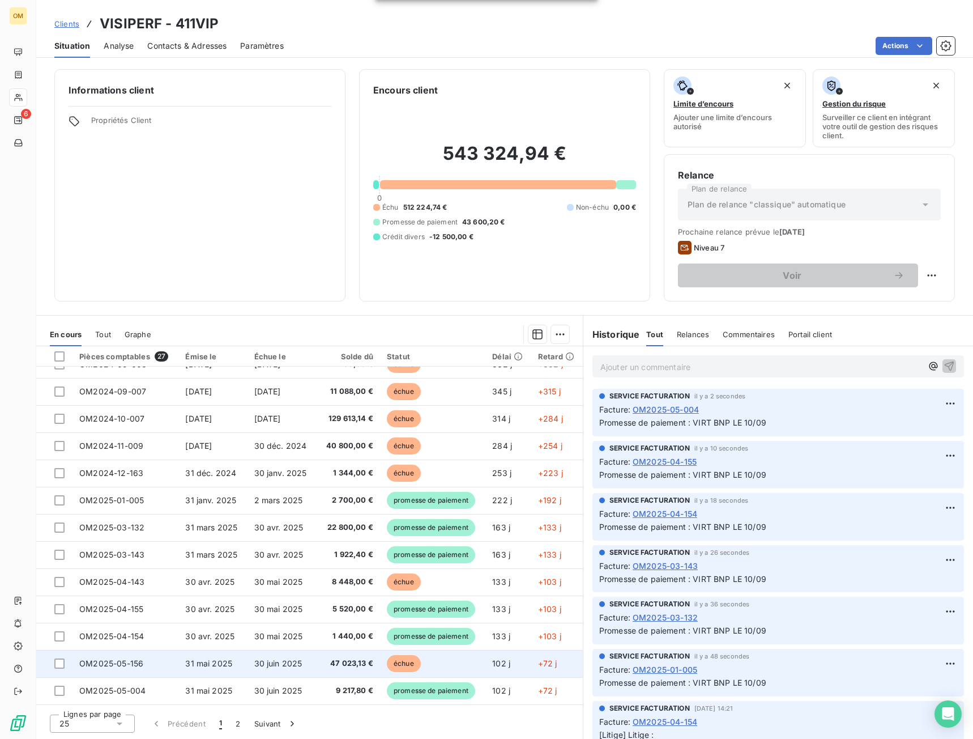
click at [399, 660] on span "échue" at bounding box center [404, 663] width 34 height 17
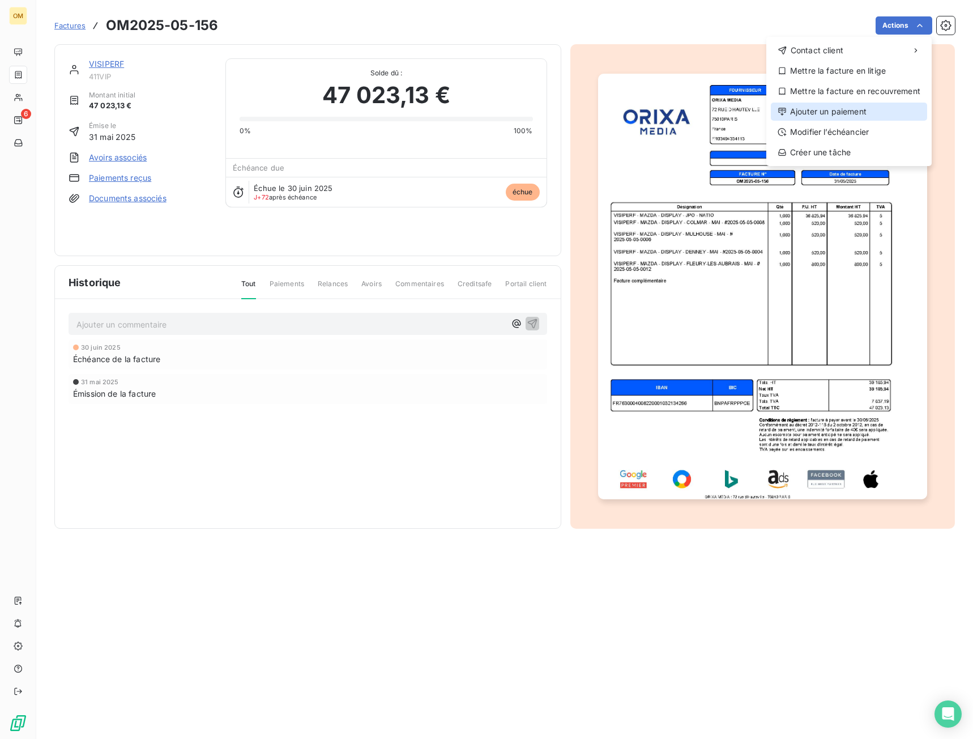
click at [853, 114] on div "Ajouter un paiement" at bounding box center [849, 112] width 156 height 18
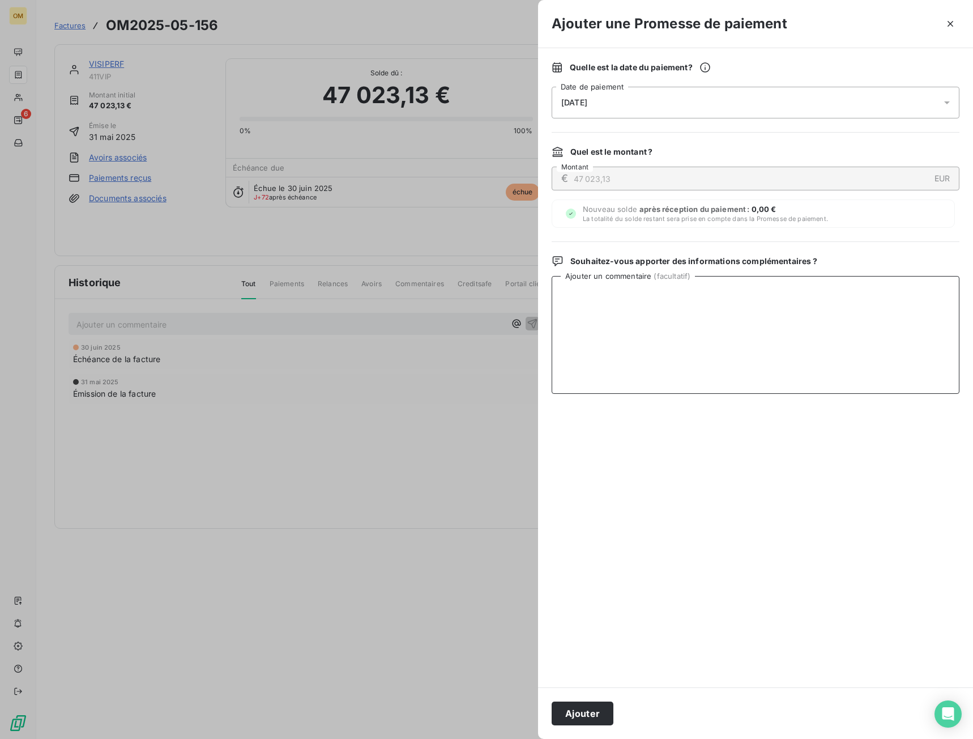
click at [724, 343] on textarea "Ajouter un commentaire ( facultatif )" at bounding box center [756, 335] width 408 height 118
paste textarea "VIRT BNP LE 10/09"
type textarea "VIRT BNP LE 10/09"
click at [598, 711] on button "Ajouter" at bounding box center [583, 713] width 62 height 24
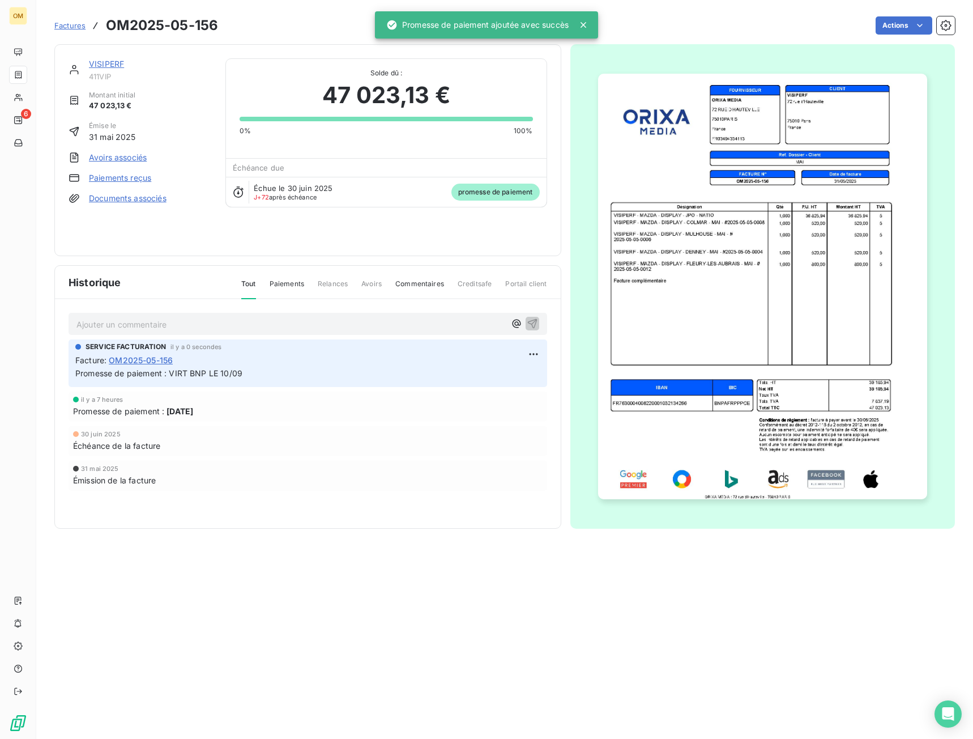
click at [101, 61] on link "VISIPERF" at bounding box center [106, 64] width 35 height 10
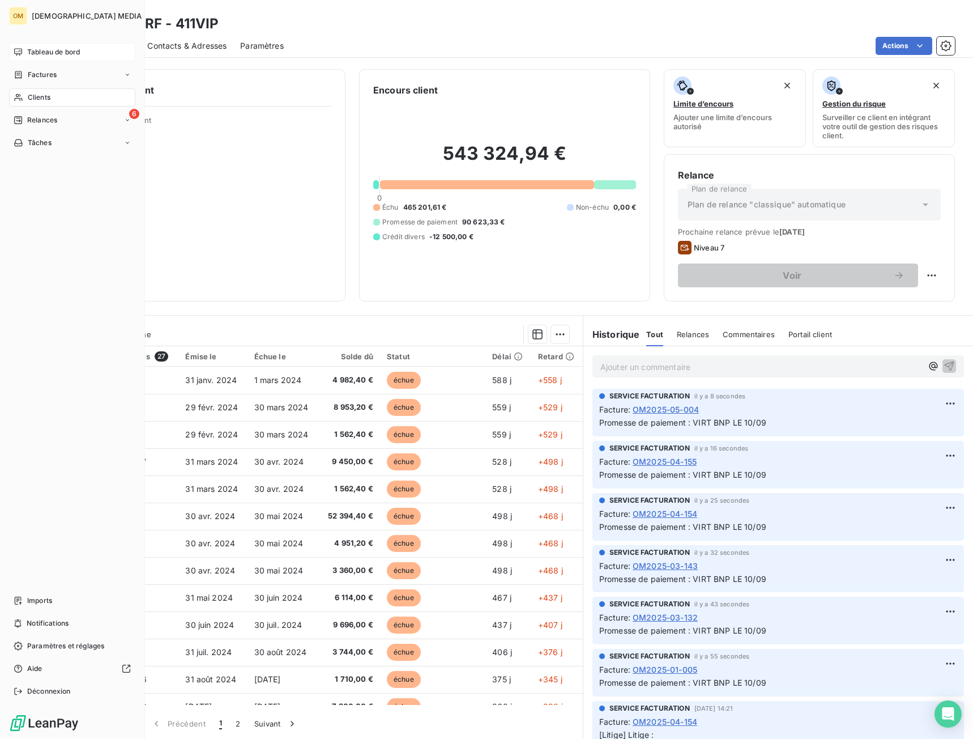
click at [31, 56] on span "Tableau de bord" at bounding box center [53, 52] width 53 height 10
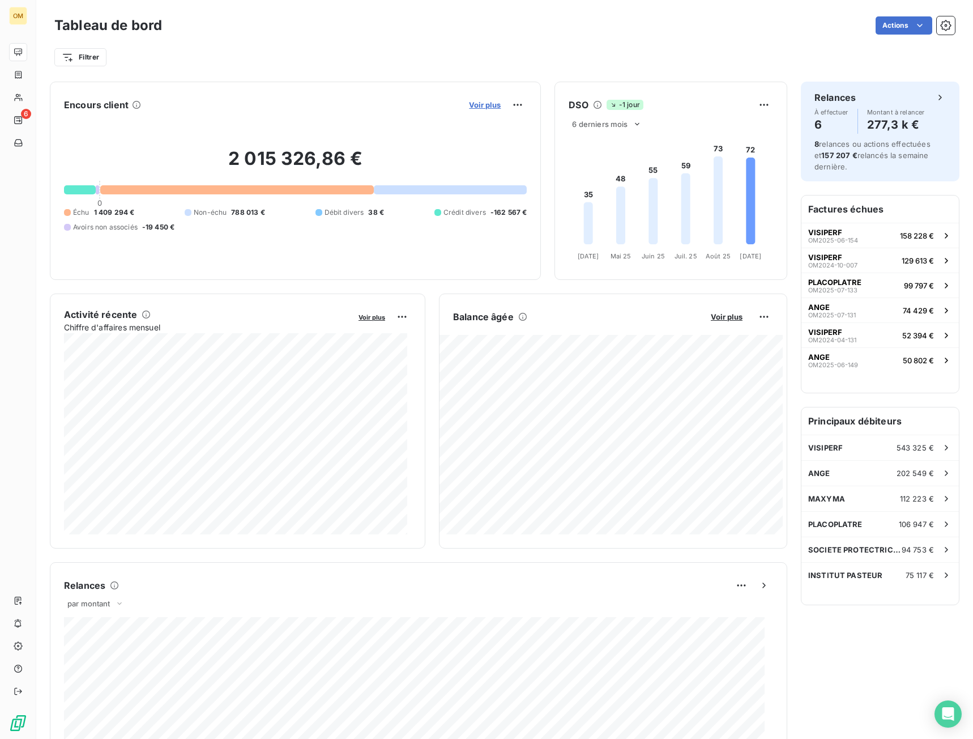
click at [492, 108] on span "Voir plus" at bounding box center [485, 104] width 32 height 9
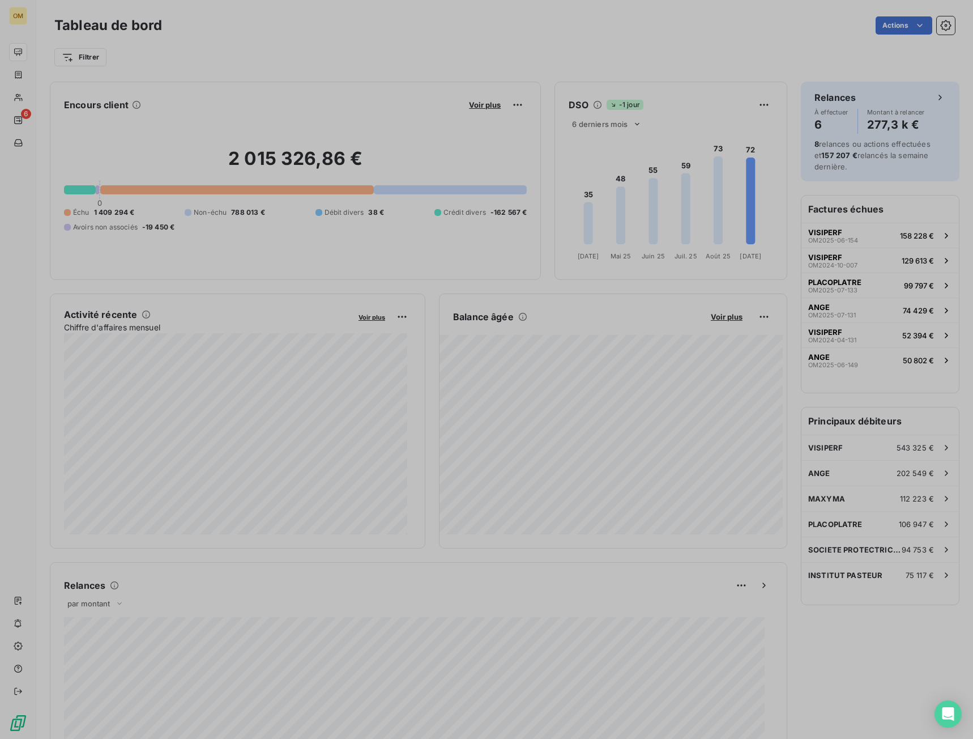
scroll to position [569, 427]
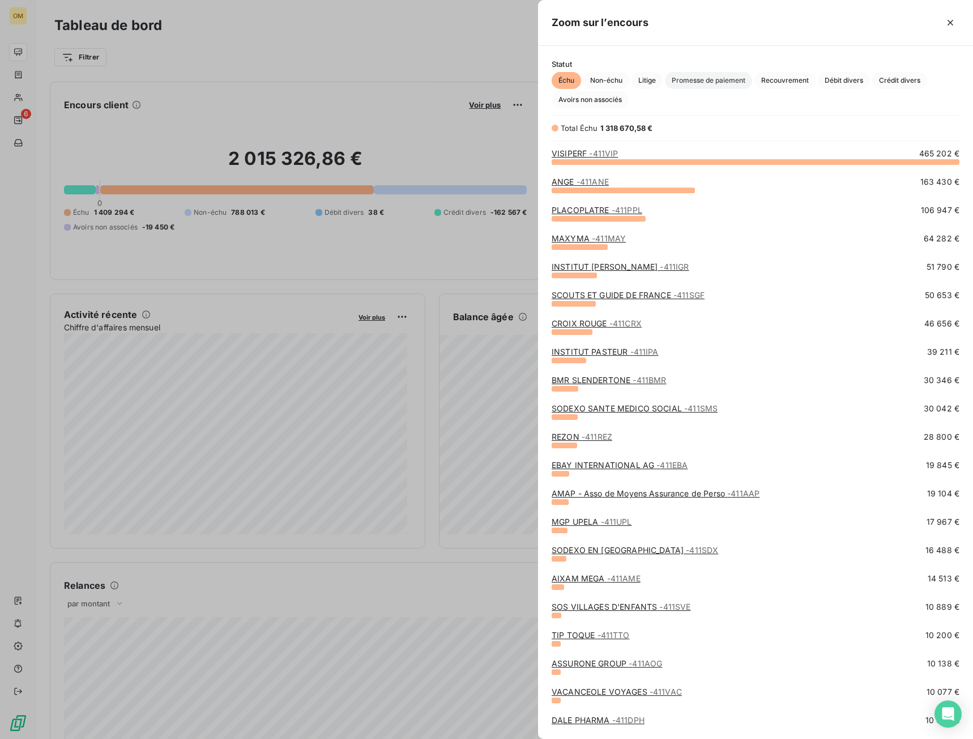
click at [674, 79] on span "Promesse de paiement" at bounding box center [708, 80] width 87 height 17
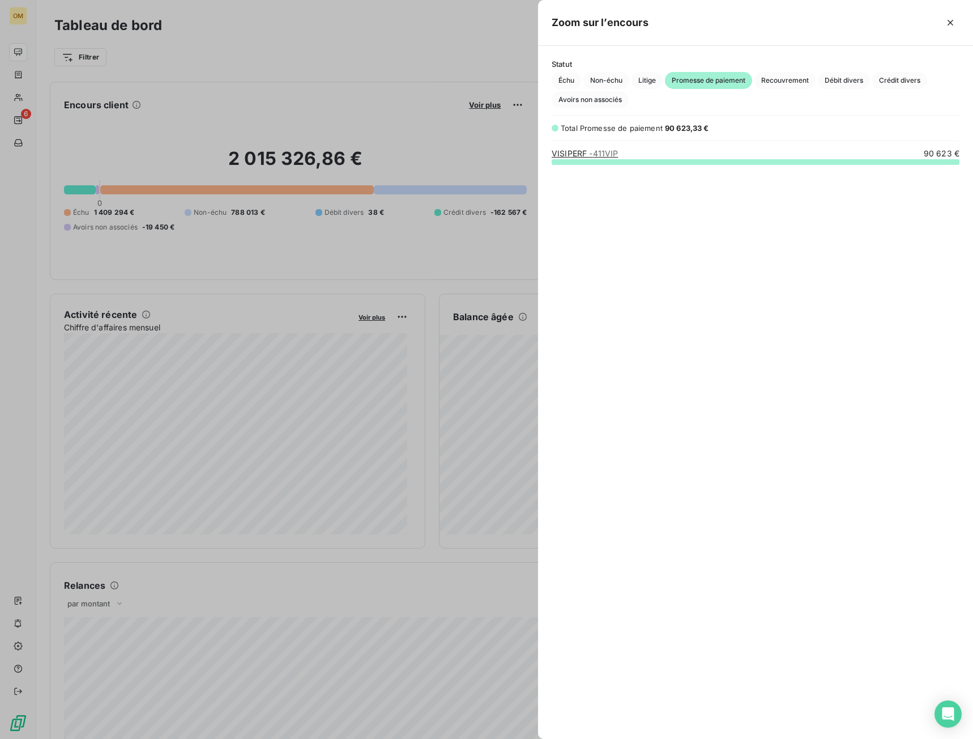
click at [596, 155] on span "- 411VIP" at bounding box center [603, 153] width 29 height 10
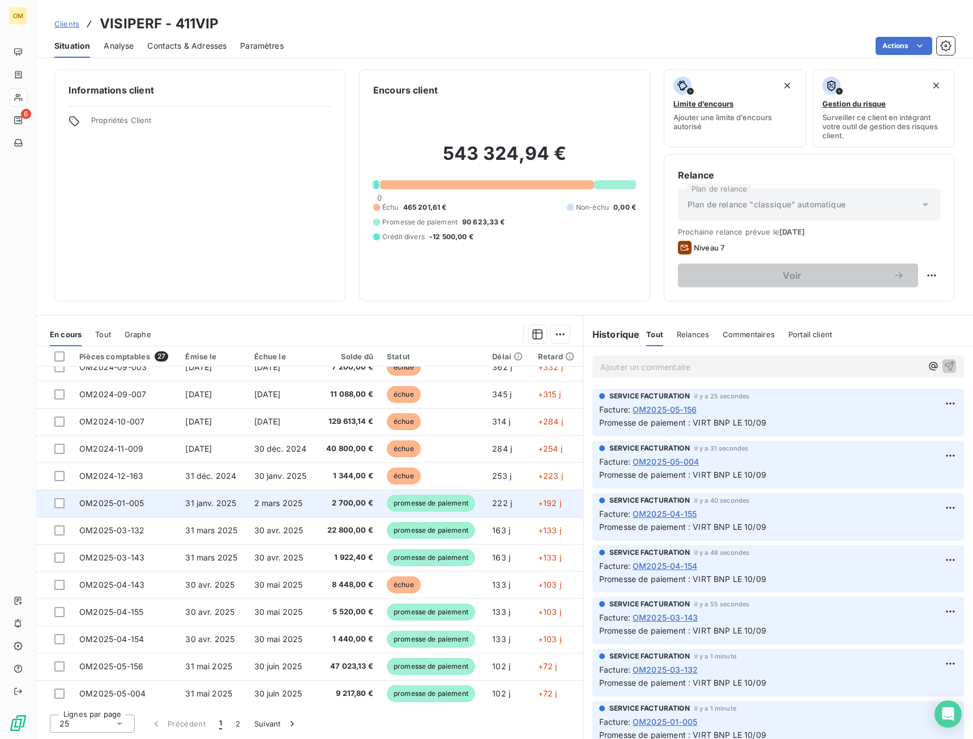
scroll to position [342, 0]
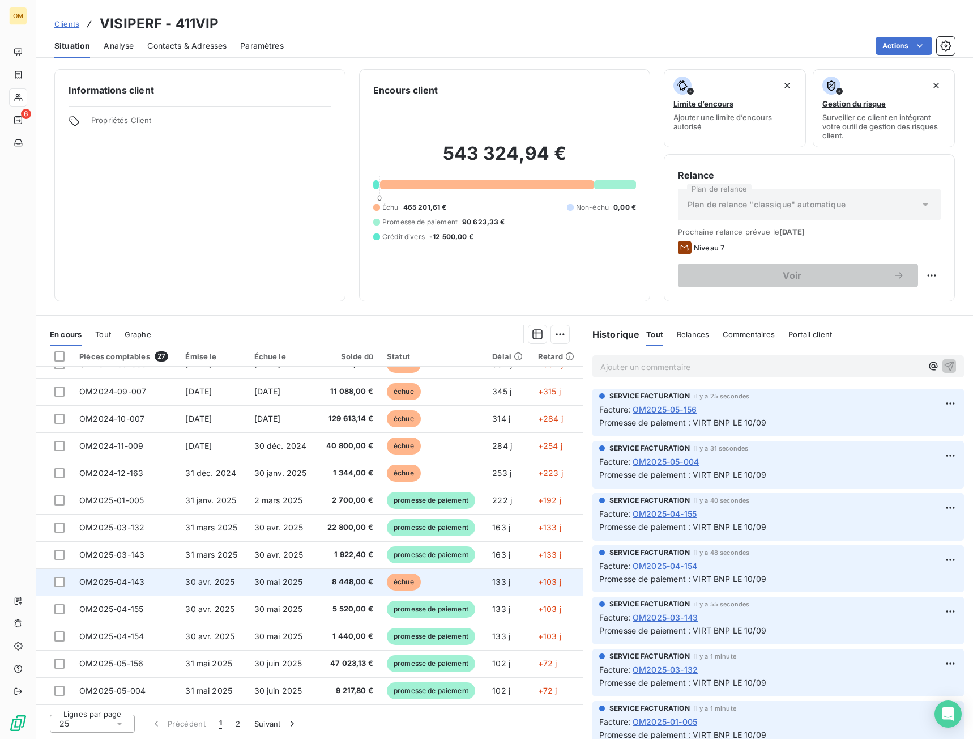
click at [291, 586] on td "30 mai 2025" at bounding box center [283, 581] width 70 height 27
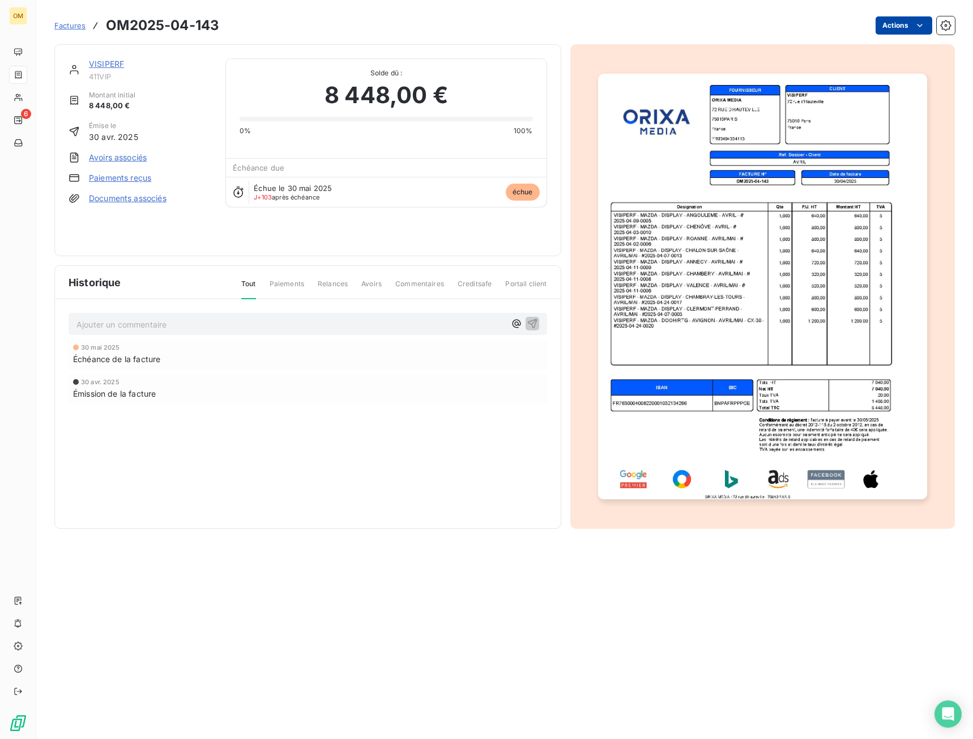
click at [910, 28] on html "OM 6 Factures OM2025-04-143 Actions VISIPERF 411VIP Montant initial 8 448,00 € …" at bounding box center [486, 369] width 973 height 739
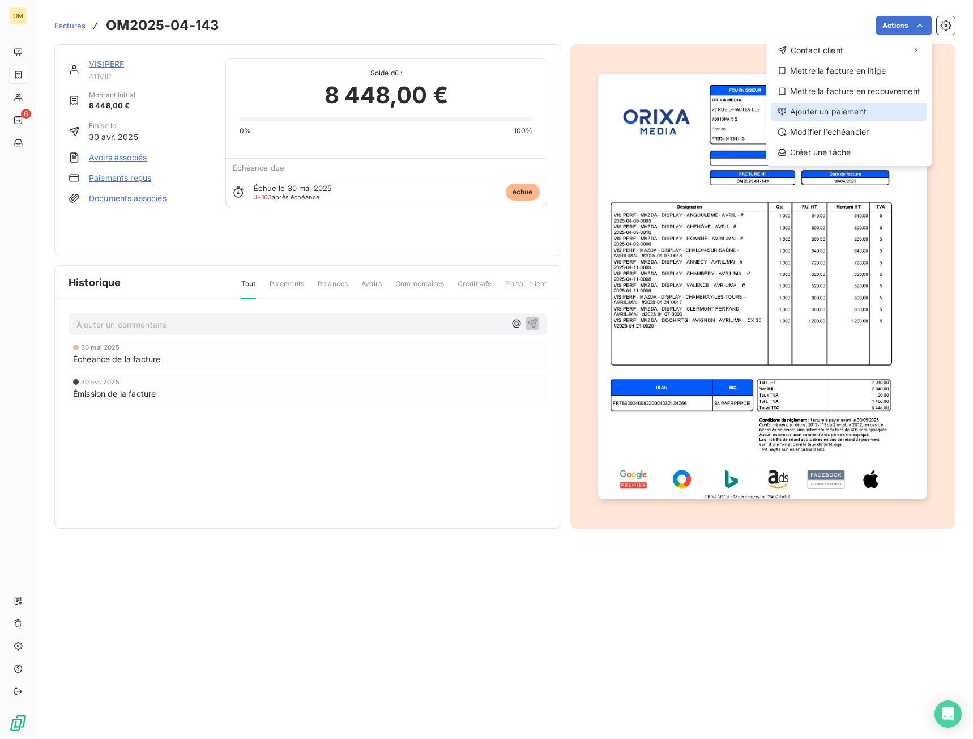
click at [863, 112] on div "Ajouter un paiement" at bounding box center [849, 112] width 156 height 18
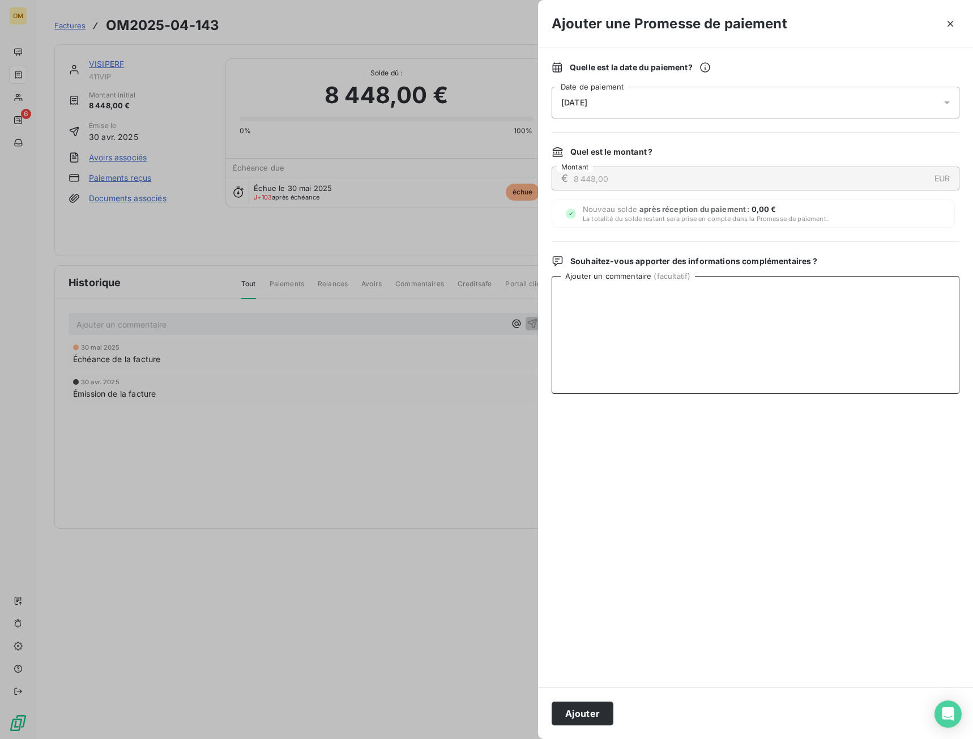
click at [753, 350] on textarea "Ajouter un commentaire ( facultatif )" at bounding box center [756, 335] width 408 height 118
paste textarea "VIRT BNP LE 10/09"
type textarea "VIRT BNP LE 10/09"
click at [601, 719] on button "Ajouter" at bounding box center [583, 713] width 62 height 24
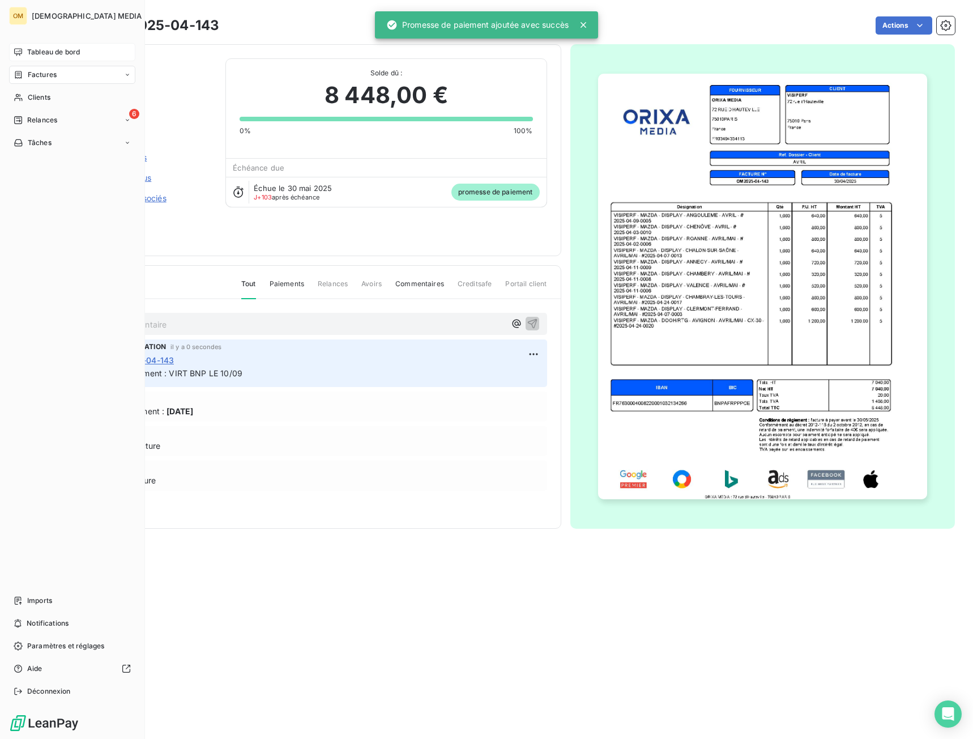
click at [16, 53] on icon at bounding box center [18, 52] width 9 height 9
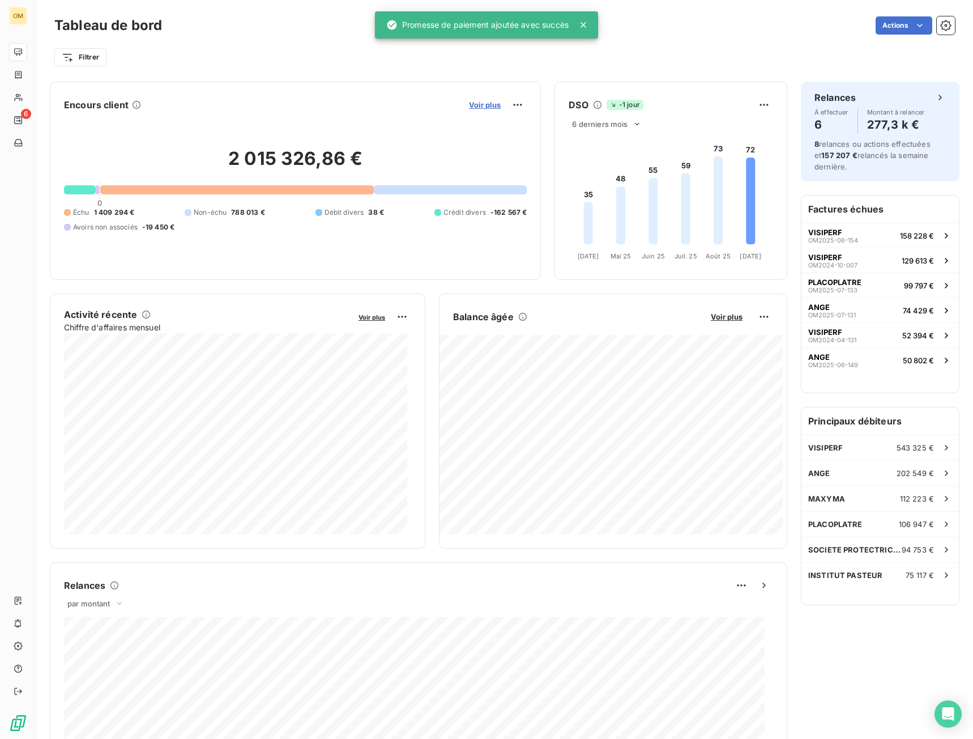
click at [486, 105] on span "Voir plus" at bounding box center [485, 104] width 32 height 9
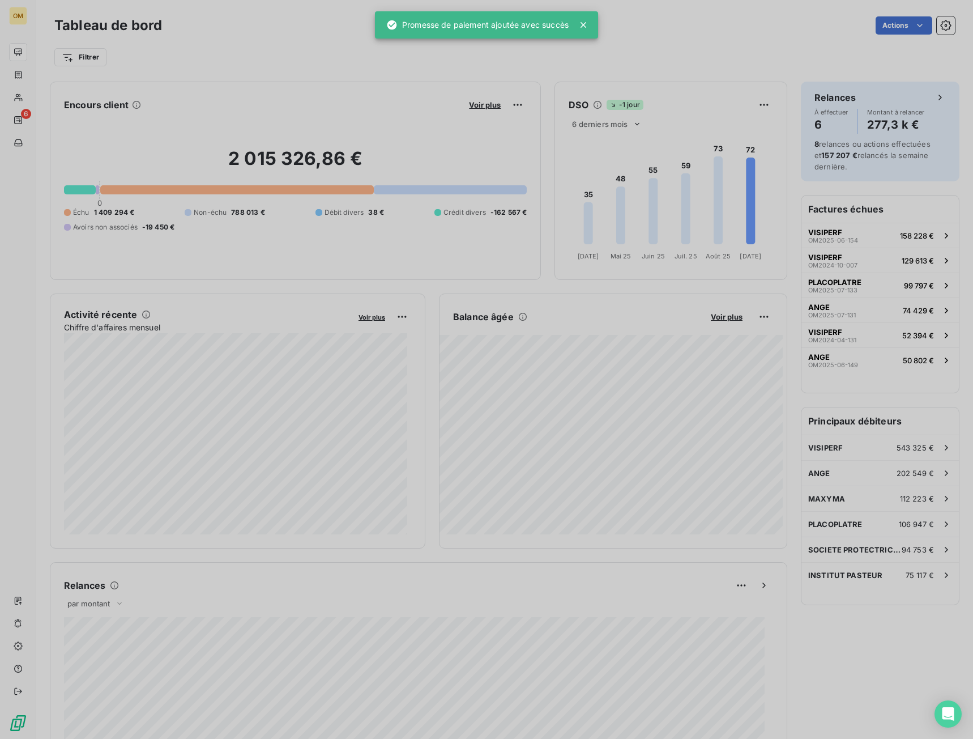
scroll to position [9, 9]
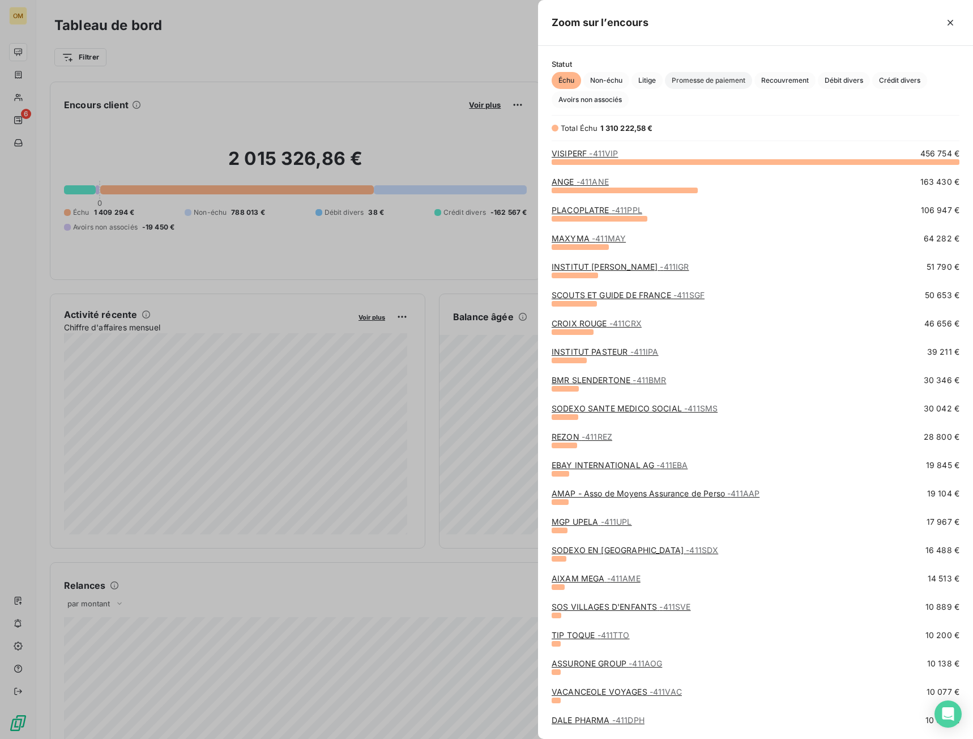
click at [694, 86] on span "Promesse de paiement" at bounding box center [708, 80] width 87 height 17
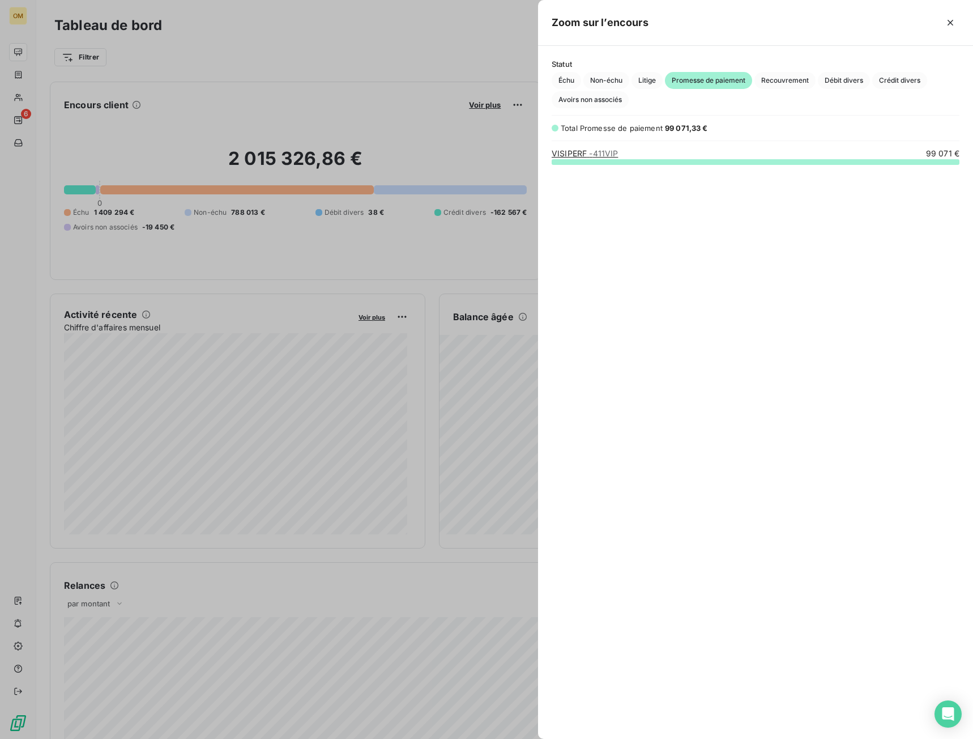
drag, startPoint x: 148, startPoint y: 83, endPoint x: 77, endPoint y: 71, distance: 71.8
click at [146, 83] on div at bounding box center [486, 369] width 973 height 739
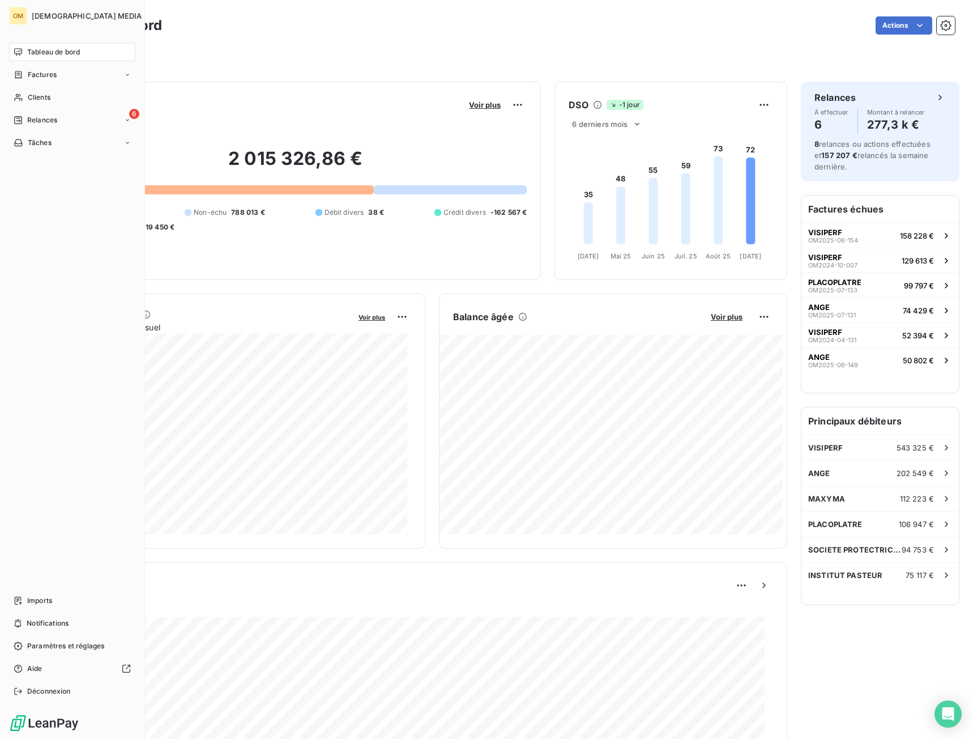
click at [36, 57] on span "Tableau de bord" at bounding box center [53, 52] width 53 height 10
